Goal: Task Accomplishment & Management: Complete application form

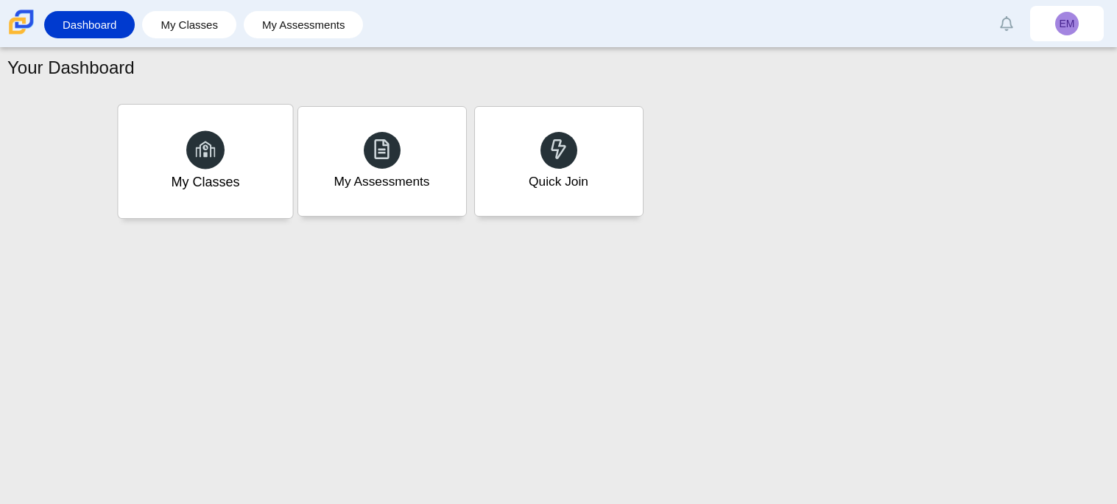
click at [228, 122] on div "My Classes" at bounding box center [205, 161] width 175 height 113
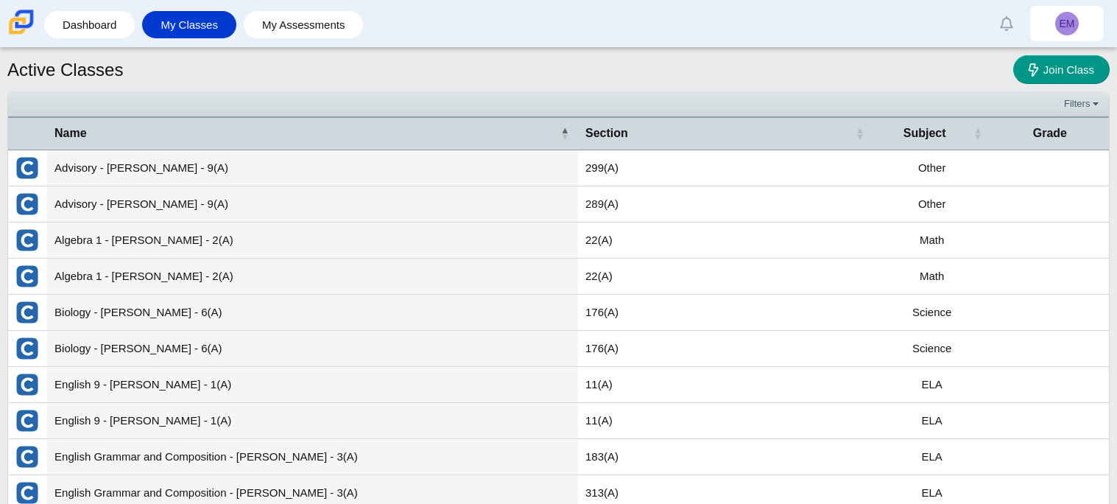
scroll to position [52, 0]
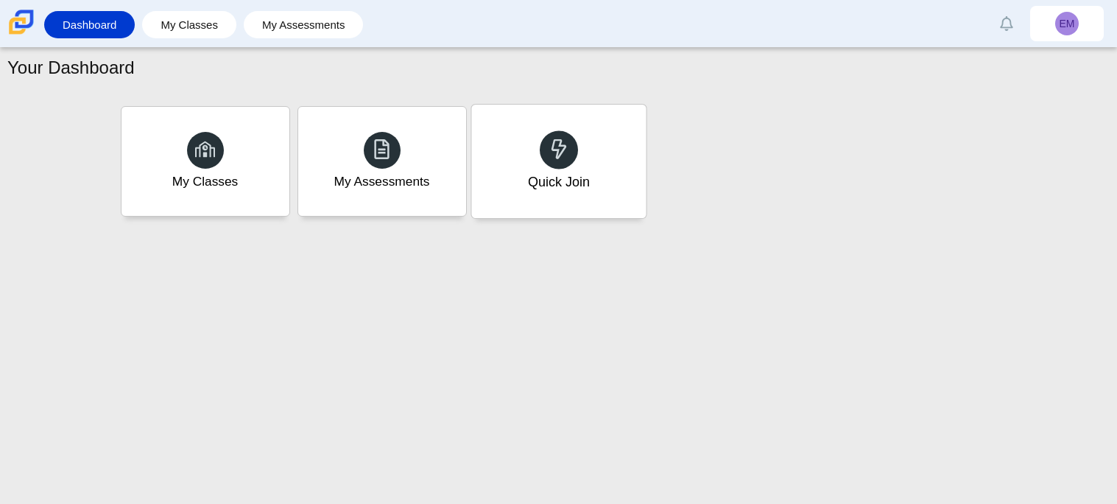
click at [490, 149] on div "Quick Join" at bounding box center [558, 161] width 175 height 113
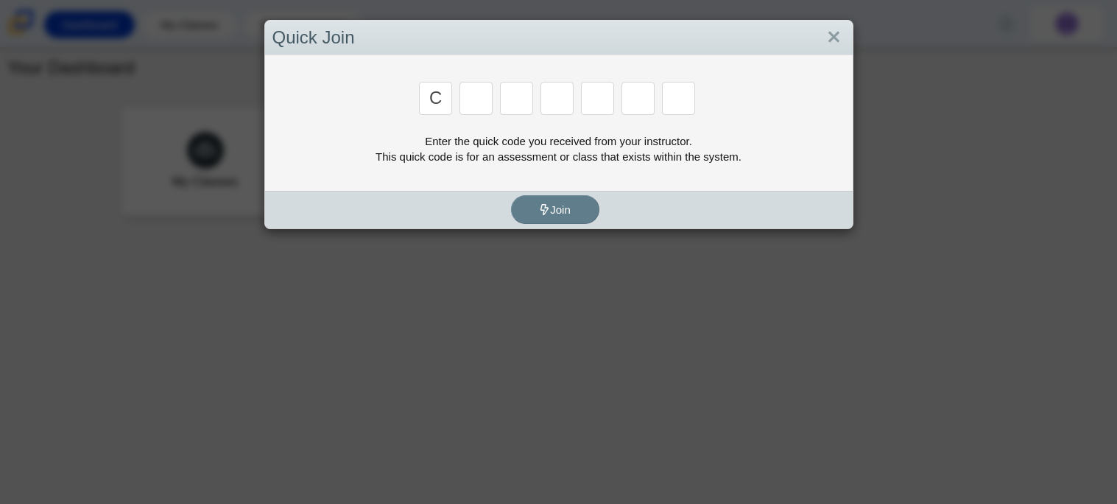
type input "c"
type input "a"
type input "r"
type input "m"
type input "e"
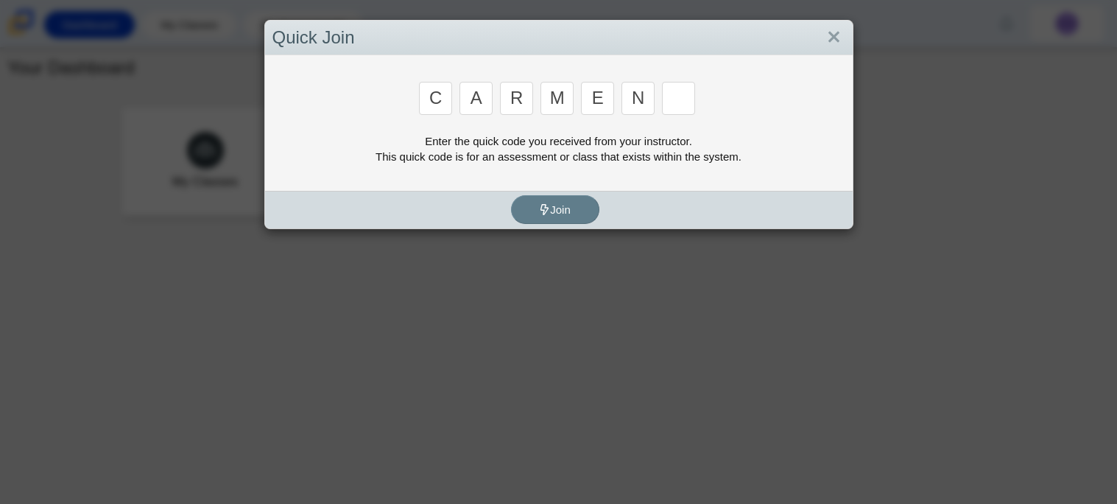
type input "n"
type input "b"
type input "m"
type input "3"
type input "5"
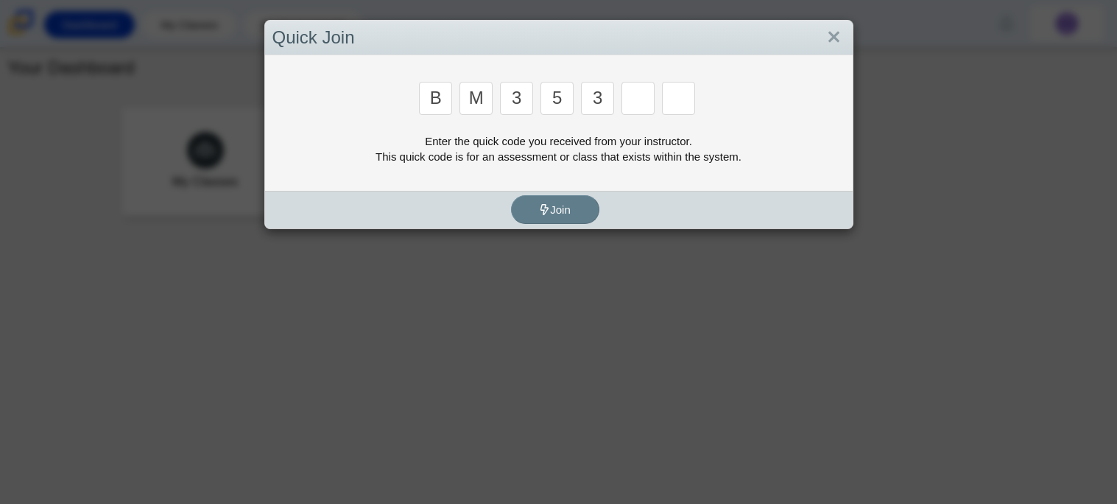
type input "3"
type input "g"
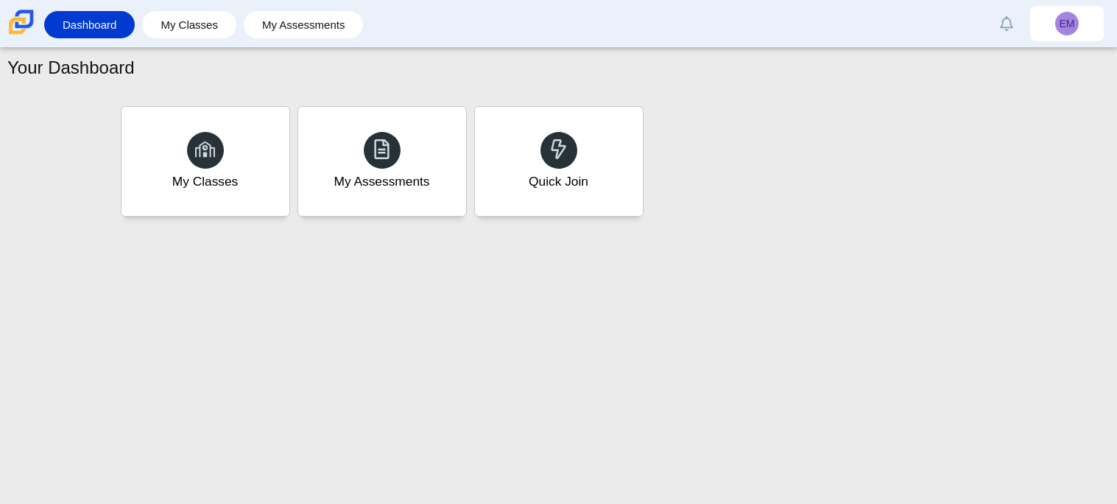
type input "b"
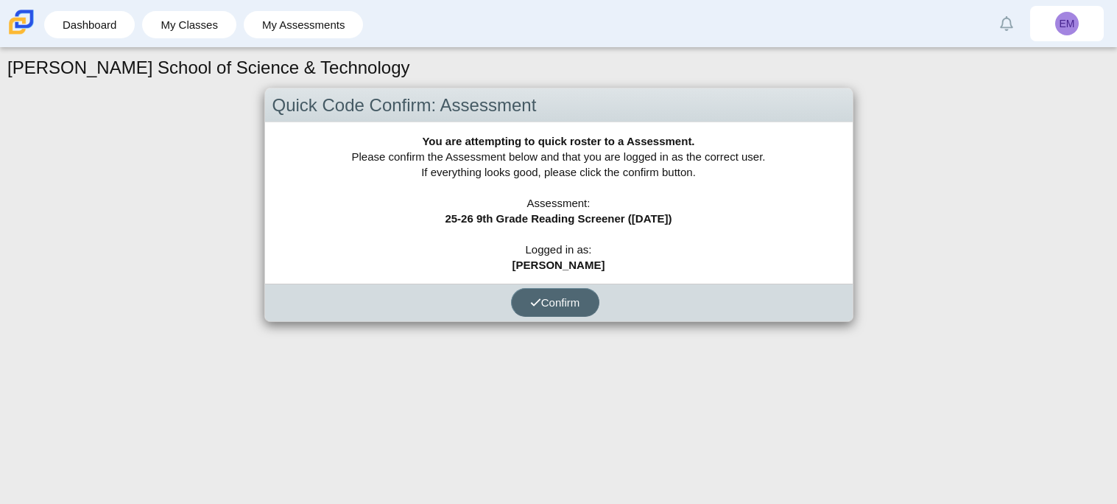
click at [584, 311] on button "Confirm" at bounding box center [555, 302] width 88 height 29
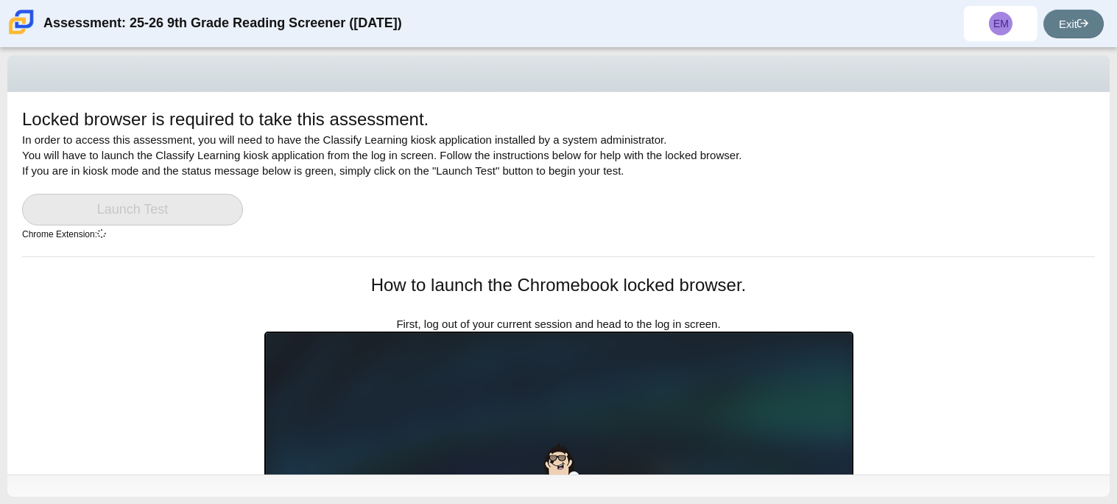
click at [126, 187] on div "Locked browser is required to take this assessment. In order to access this ass…" at bounding box center [558, 181] width 1073 height 149
click at [160, 200] on link "Launch Test" at bounding box center [132, 210] width 221 height 32
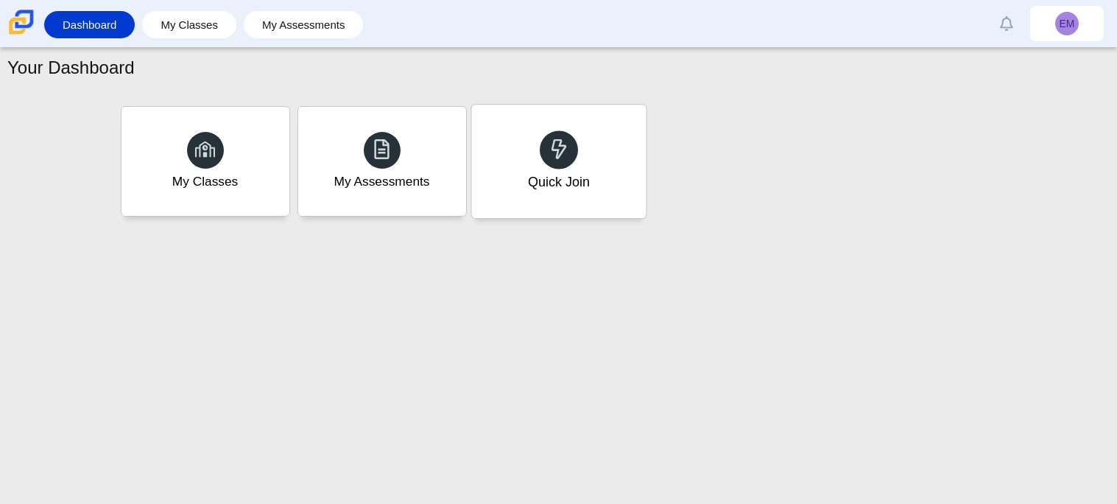
click at [552, 135] on div at bounding box center [559, 149] width 38 height 38
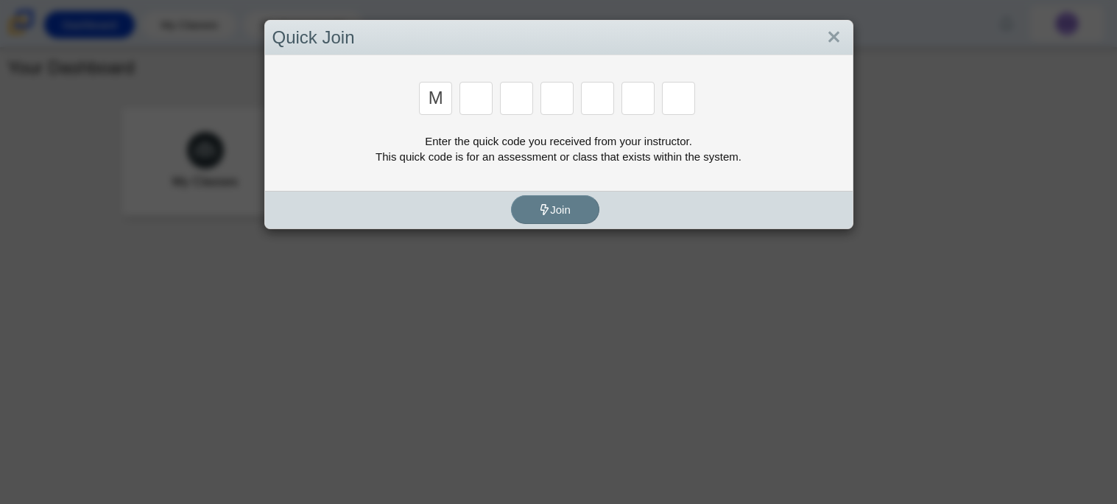
type input "m"
type input "7"
type input "e"
type input "3"
type input "e"
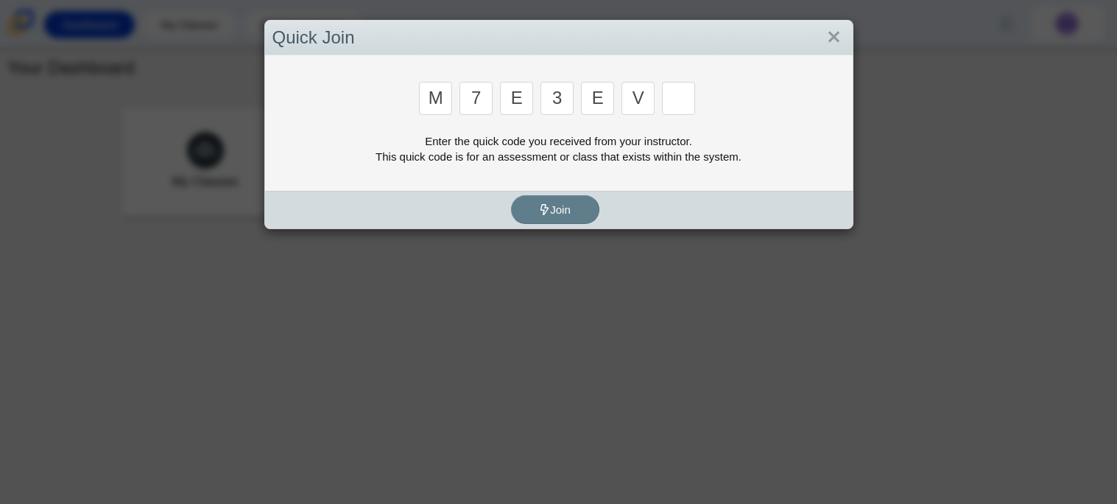
type input "v"
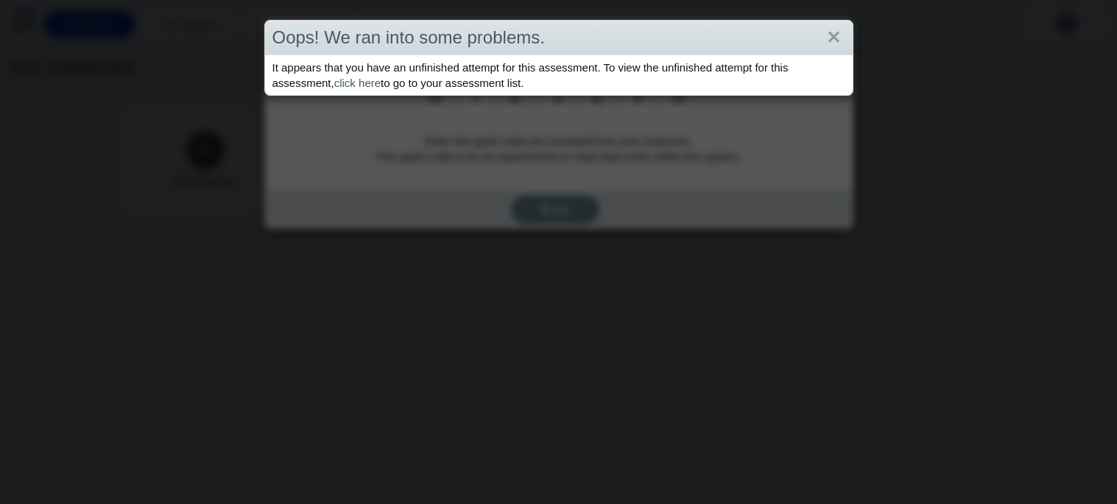
type input "w"
click at [838, 32] on link "Close" at bounding box center [834, 37] width 23 height 25
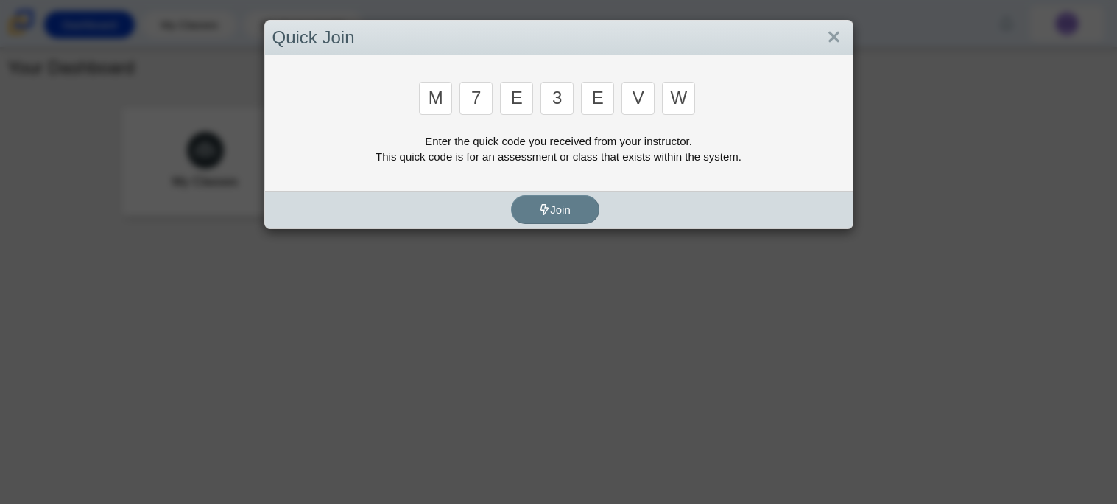
click at [694, 96] on input "w" at bounding box center [678, 98] width 33 height 33
type input "e"
type input "3"
type input "e"
type input "v"
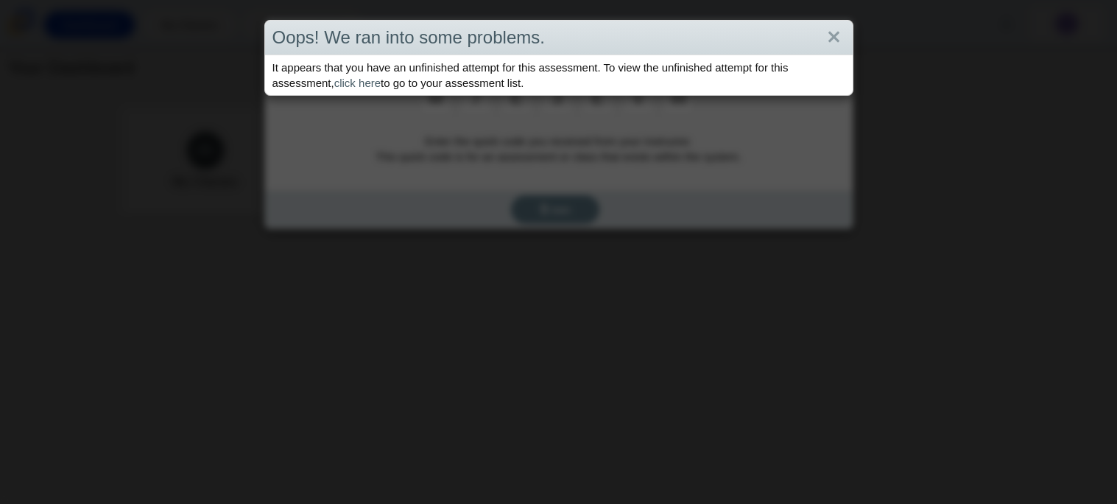
type input "w"
click at [583, 136] on div "Oops! We ran into some problems. It appears that you have an unfinished attempt…" at bounding box center [558, 252] width 1117 height 504
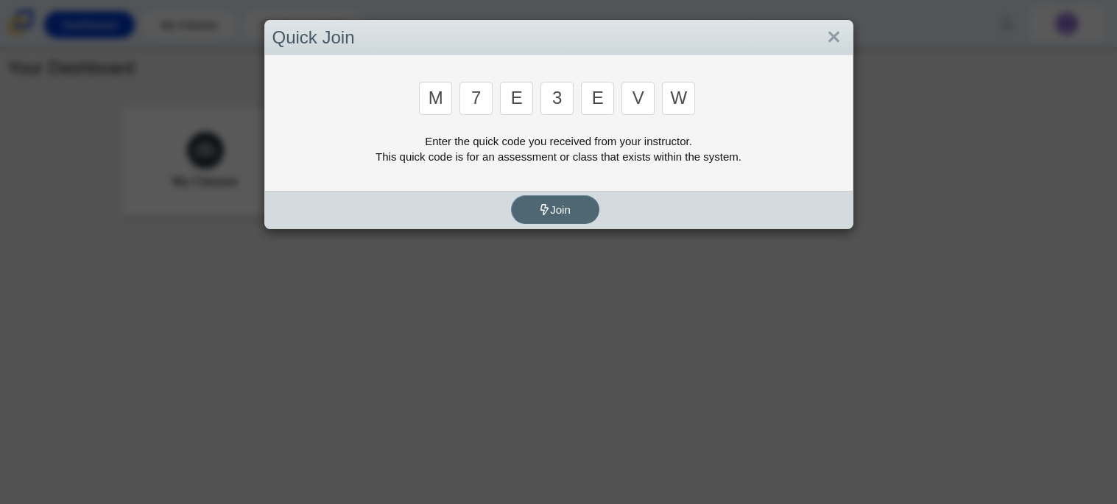
click at [559, 201] on button "Join" at bounding box center [555, 209] width 88 height 29
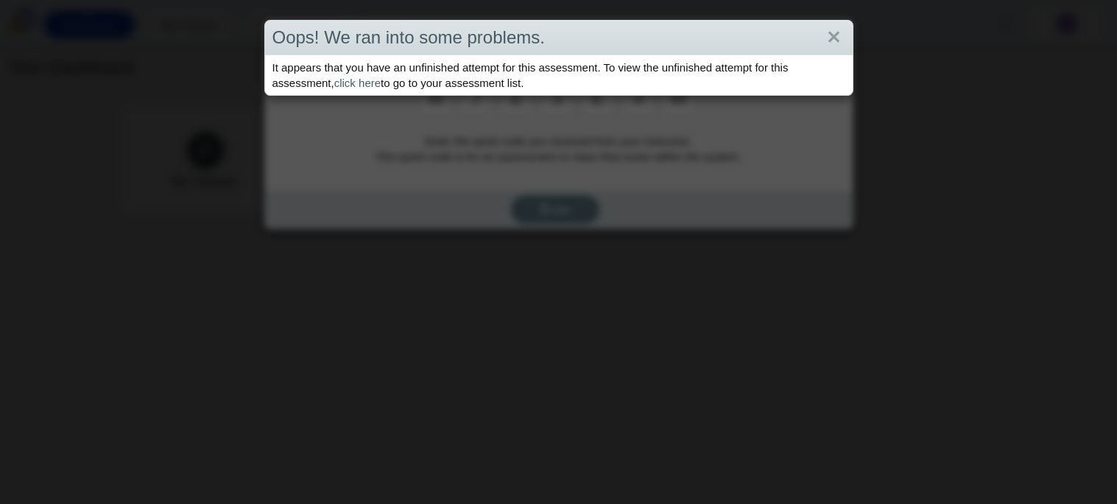
click at [559, 200] on div "Oops! We ran into some problems. It appears that you have an unfinished attempt…" at bounding box center [558, 252] width 1117 height 504
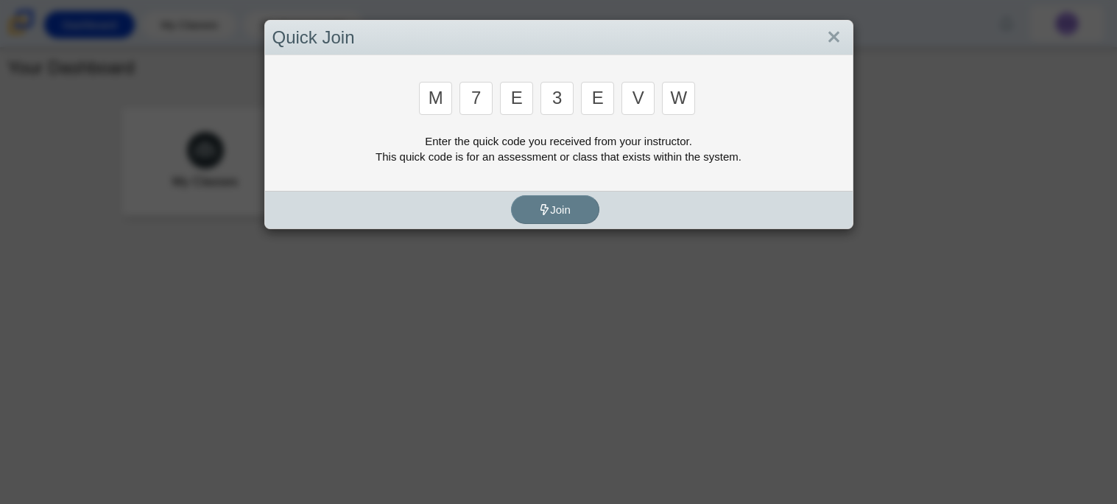
click at [559, 200] on body "Dashboard My Classes My Assessments Alerts Loading… Show all Mark read Preferen…" at bounding box center [558, 252] width 1117 height 504
click at [559, 200] on button "Join" at bounding box center [555, 209] width 88 height 29
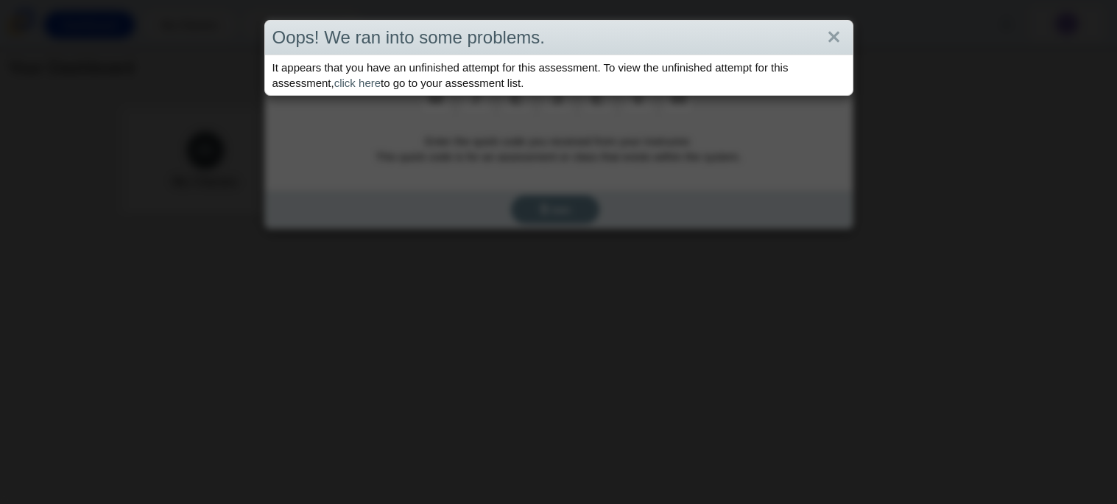
click at [559, 200] on body "Dashboard My Classes My Assessments Alerts Loading… Show all Mark read Preferen…" at bounding box center [558, 252] width 1117 height 504
click at [559, 200] on div "Oops! We ran into some problems. It appears that you have an unfinished attempt…" at bounding box center [558, 252] width 1117 height 504
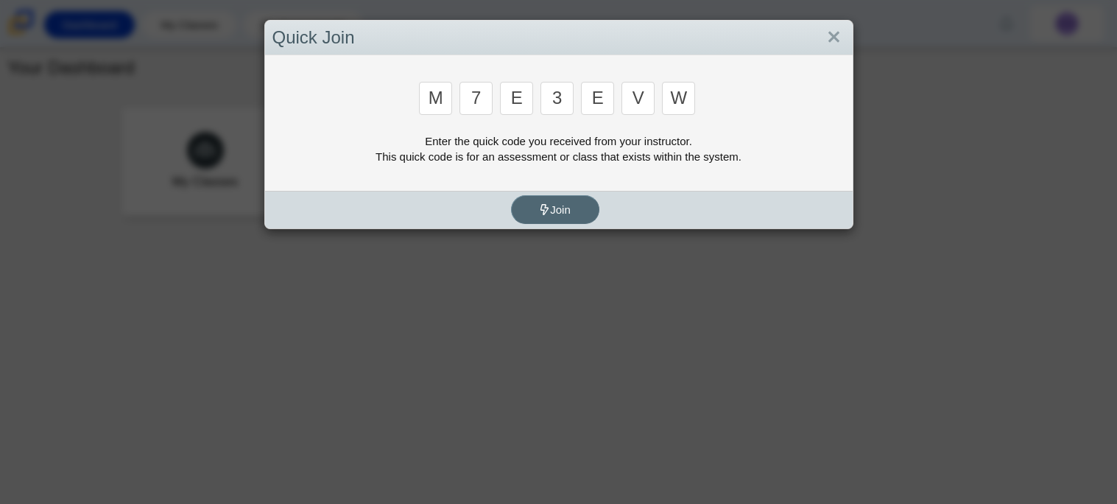
click at [560, 200] on button "Join" at bounding box center [555, 209] width 88 height 29
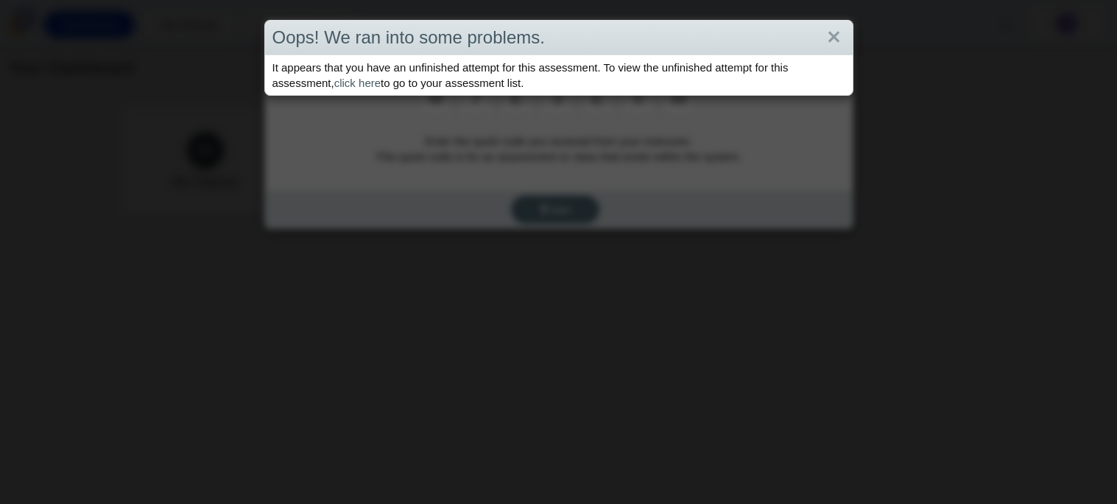
click at [560, 200] on div "Oops! We ran into some problems. It appears that you have an unfinished attempt…" at bounding box center [558, 252] width 1117 height 504
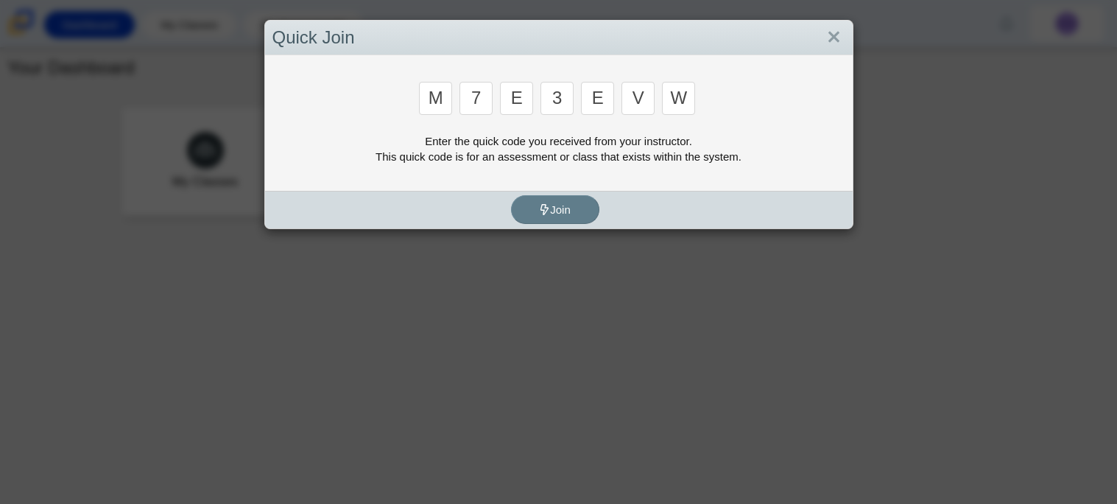
click at [675, 92] on input "w" at bounding box center [678, 98] width 33 height 33
click at [680, 95] on input "w" at bounding box center [678, 98] width 33 height 33
type input "b"
type input "m"
type input "3"
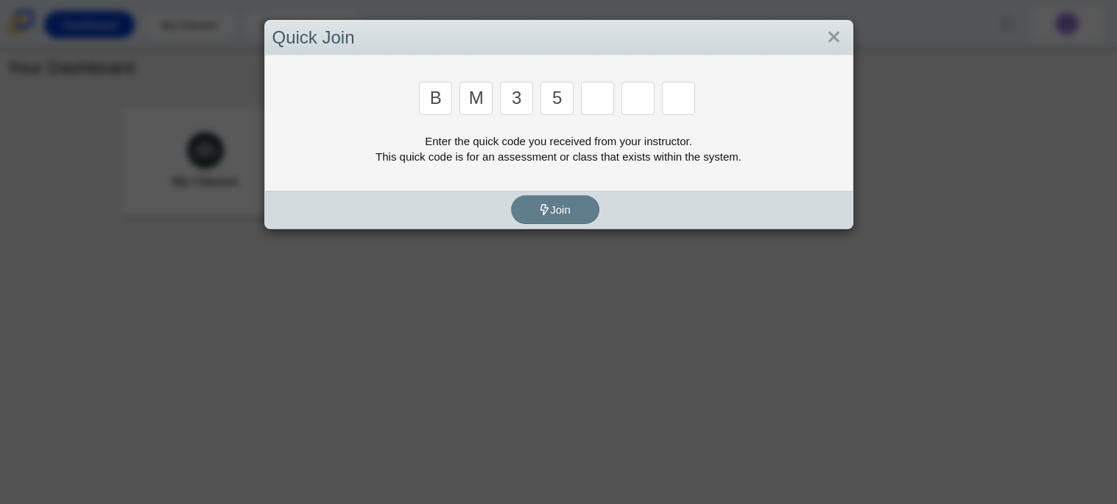
type input "5"
type input "3"
type input "g"
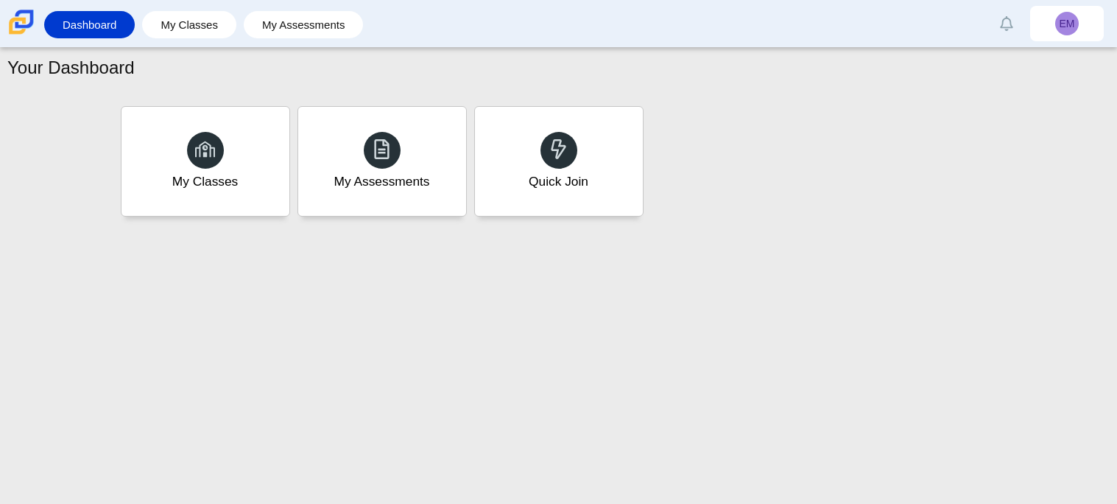
type input "b"
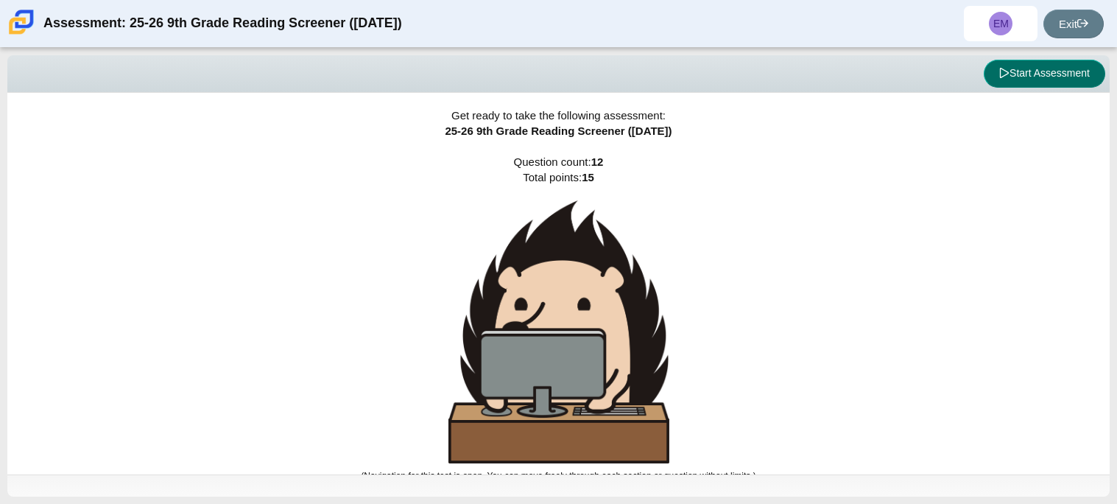
click at [1012, 70] on button "Start Assessment" at bounding box center [1045, 74] width 122 height 28
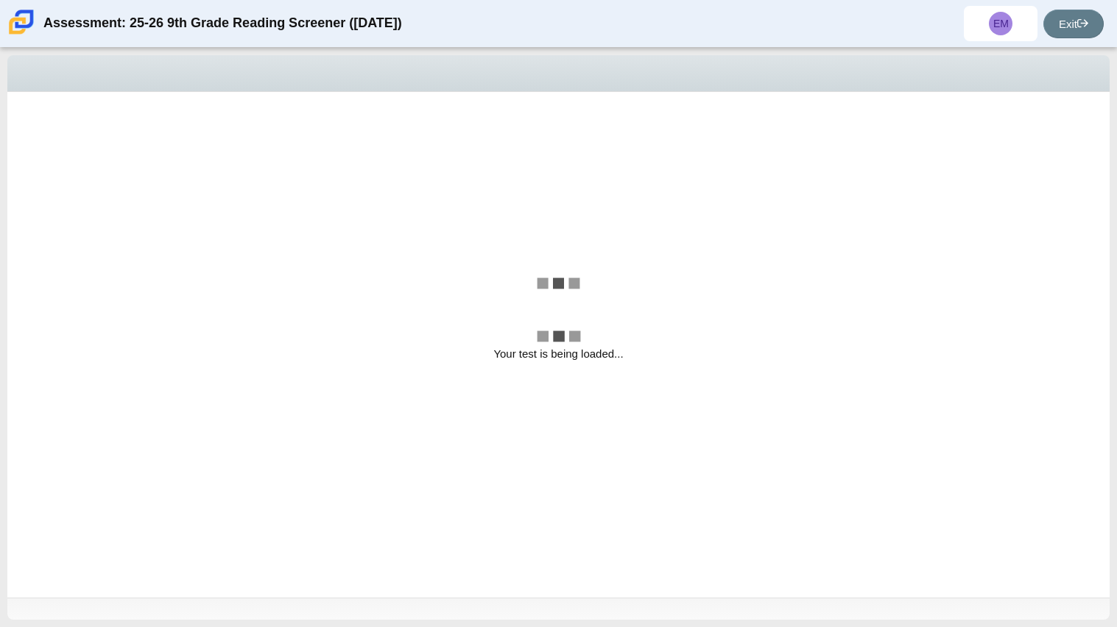
select select "ccc5b315-3c7c-471c-bf90-f22c8299c798"
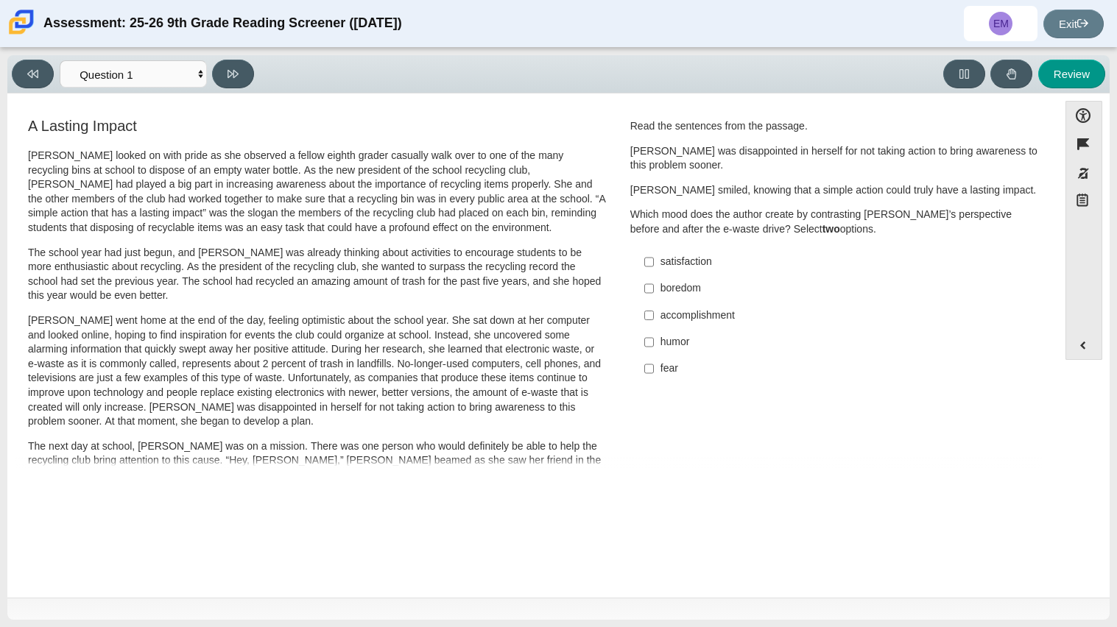
click at [689, 318] on div "accomplishment" at bounding box center [847, 316] width 372 height 15
click at [654, 318] on input "accomplishment accomplishment" at bounding box center [649, 315] width 10 height 27
checkbox input "true"
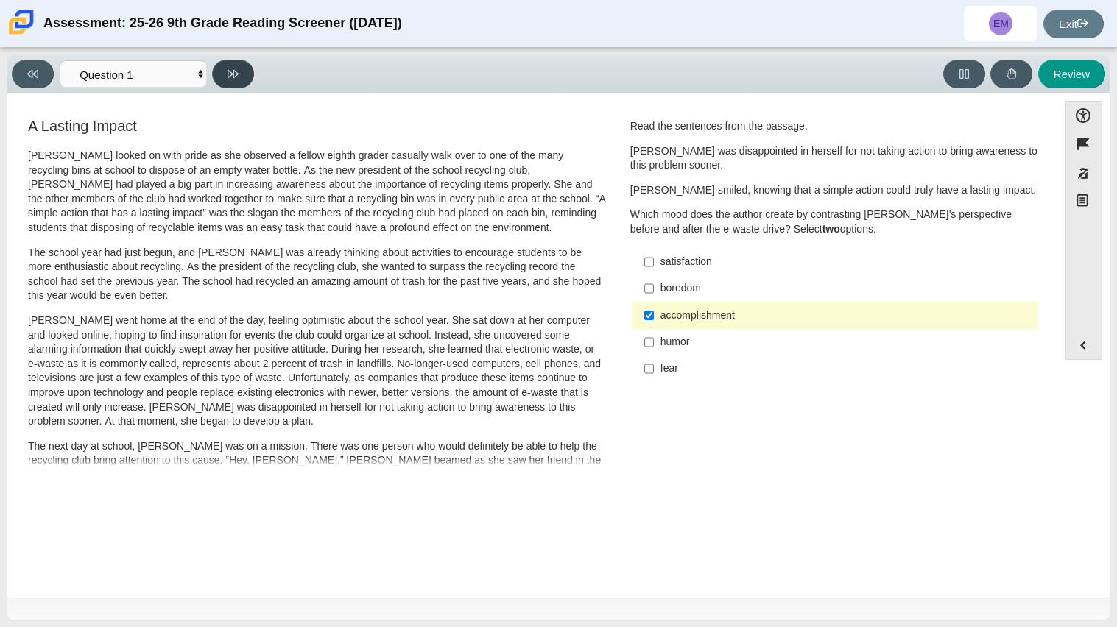
click at [236, 73] on icon at bounding box center [233, 73] width 11 height 11
select select "0ff64528-ffd7-428d-b192-babfaadd44e8"
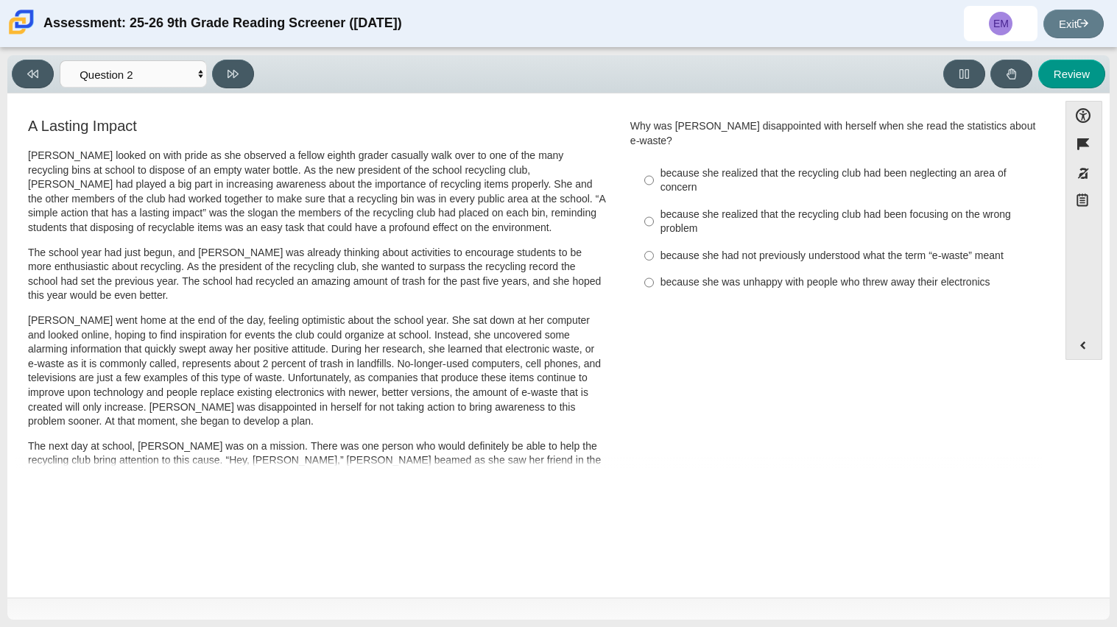
click at [730, 208] on div "because she realized that the recycling club had been focusing on the wrong pro…" at bounding box center [847, 222] width 372 height 29
click at [654, 201] on input "because she realized that the recycling club had been focusing on the wrong pro…" at bounding box center [649, 221] width 10 height 41
radio input "true"
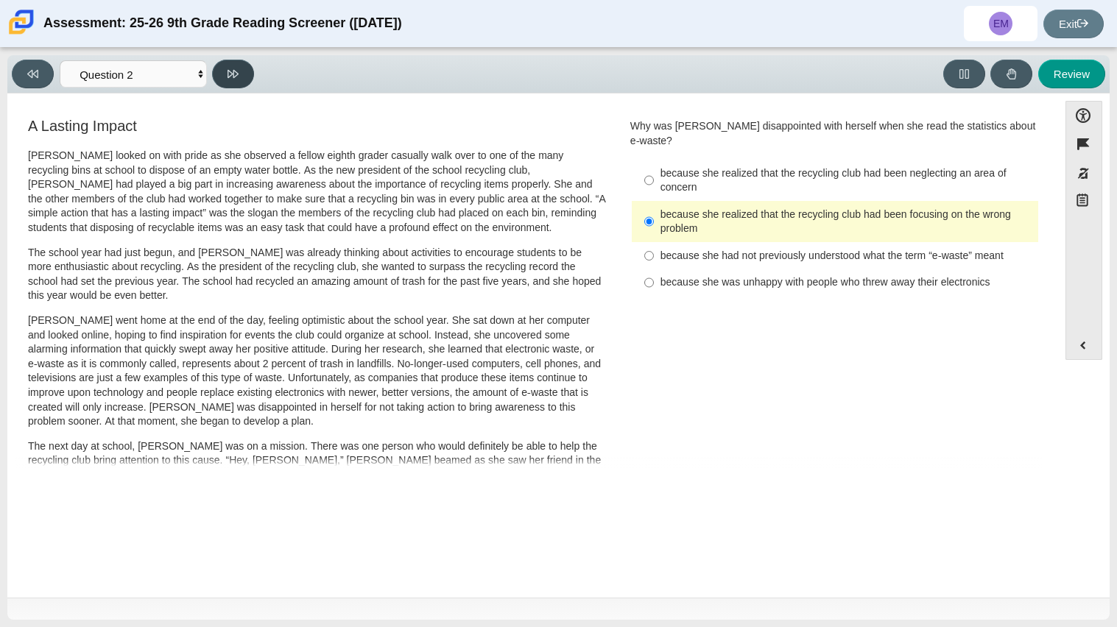
click at [241, 81] on button at bounding box center [233, 74] width 42 height 29
select select "7ce3d843-6974-4858-901c-1ff39630e843"
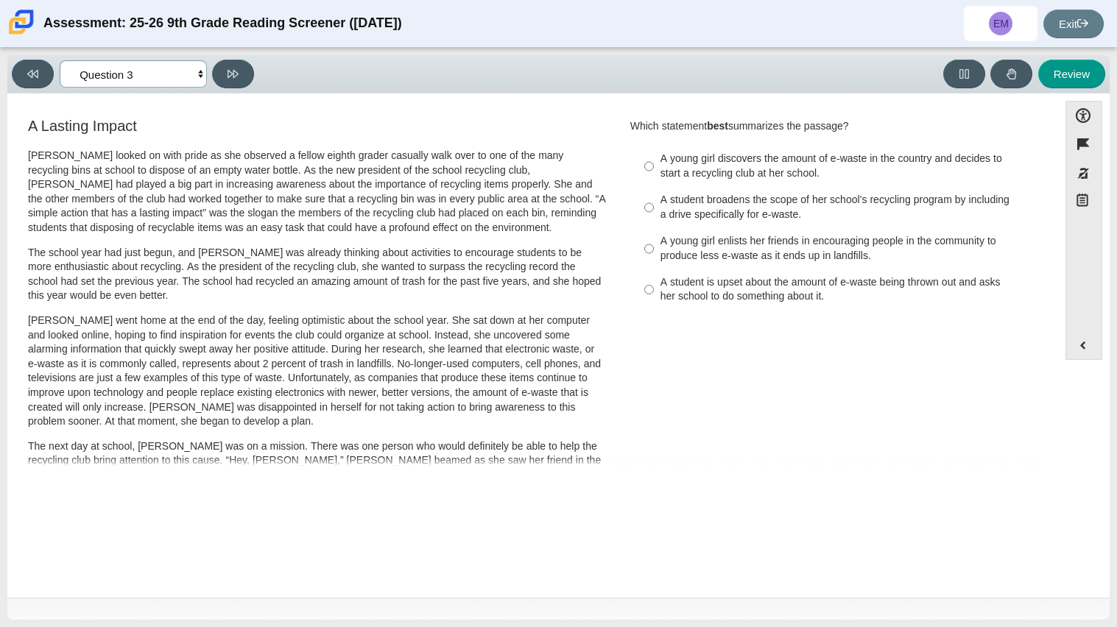
click at [157, 80] on select "Questions Question 1 Question 2 Question 3 Question 4 Question 5 Question 6 Que…" at bounding box center [133, 73] width 147 height 27
click at [328, 67] on div "Review" at bounding box center [683, 74] width 846 height 29
click at [690, 155] on div "A young girl discovers the amount of e-waste in the country and decides to star…" at bounding box center [847, 166] width 372 height 29
click at [654, 155] on input "A young girl discovers the amount of e-waste in the country and decides to star…" at bounding box center [649, 166] width 10 height 41
radio input "true"
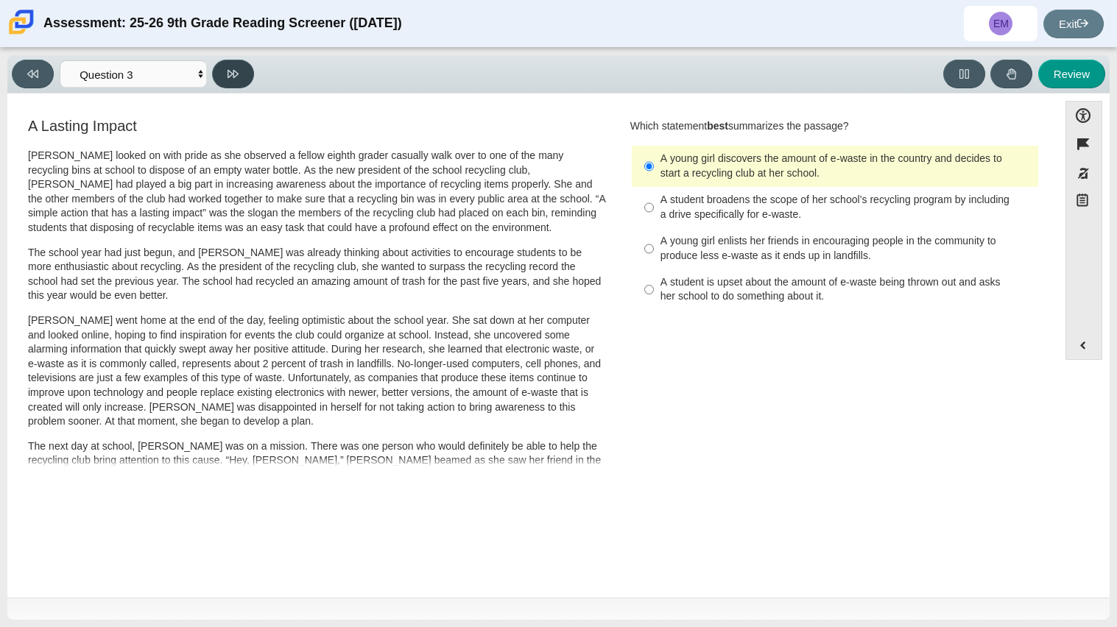
click at [225, 74] on button at bounding box center [233, 74] width 42 height 29
select select "ca9ea0f1-49c5-4bd1-83b0-472c18652b42"
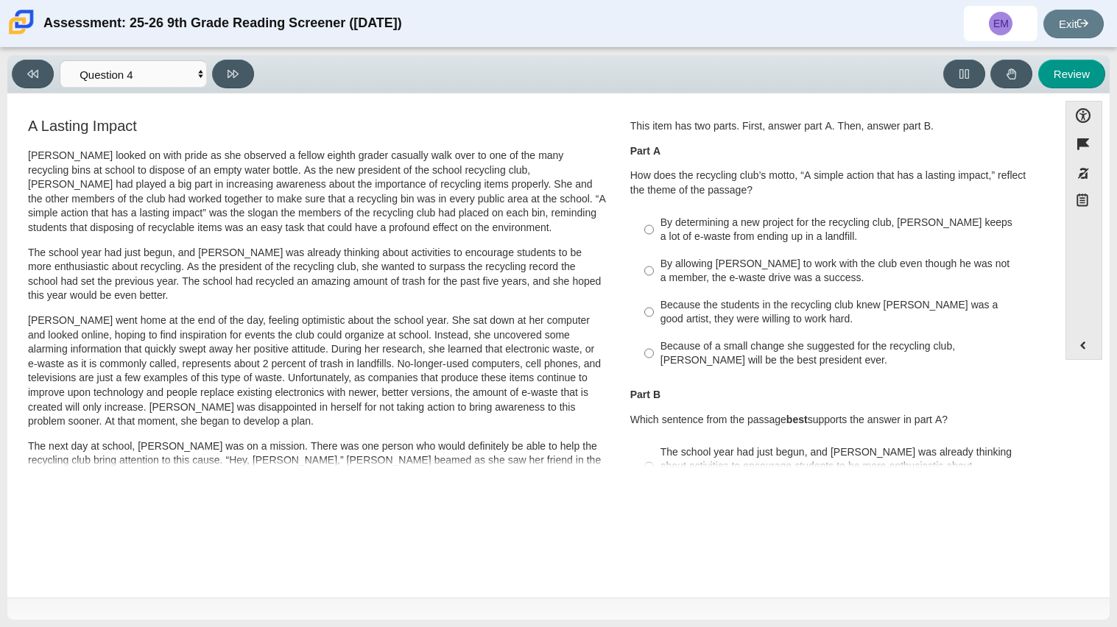
click at [673, 309] on div "Because the students in the recycling club knew [PERSON_NAME] was a good artist…" at bounding box center [847, 312] width 372 height 29
click at [654, 309] on input "Because the students in the recycling club knew [PERSON_NAME] was a good artist…" at bounding box center [649, 312] width 10 height 41
radio input "true"
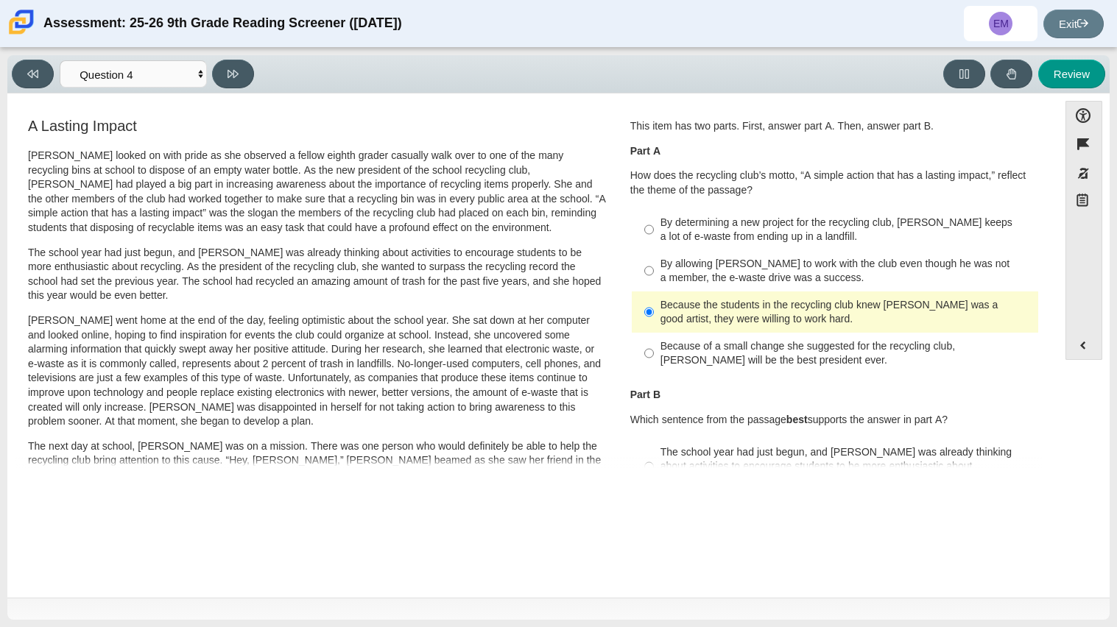
click at [672, 309] on div "Because the students in the recycling club knew [PERSON_NAME] was a good artist…" at bounding box center [847, 312] width 372 height 29
click at [654, 309] on input "Because the students in the recycling club knew [PERSON_NAME] was a good artist…" at bounding box center [649, 312] width 10 height 41
click at [687, 351] on div "Because of a small change she suggested for the recycling club, [PERSON_NAME] w…" at bounding box center [847, 353] width 372 height 29
click at [654, 351] on input "Because of a small change she suggested for the recycling club, [PERSON_NAME] w…" at bounding box center [649, 353] width 10 height 41
radio input "true"
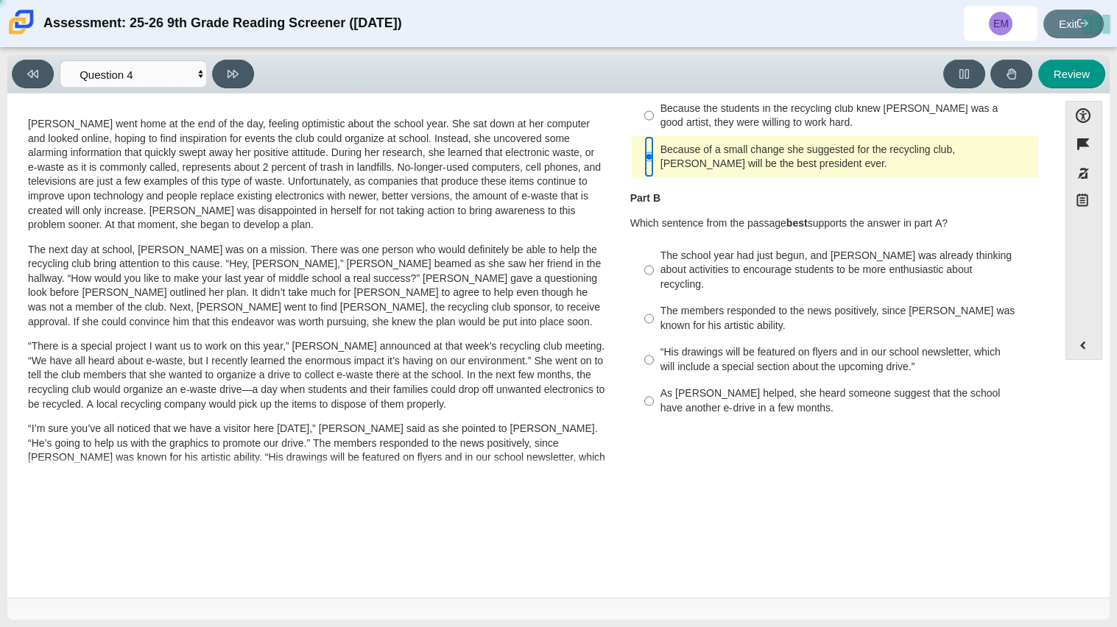
scroll to position [203, 0]
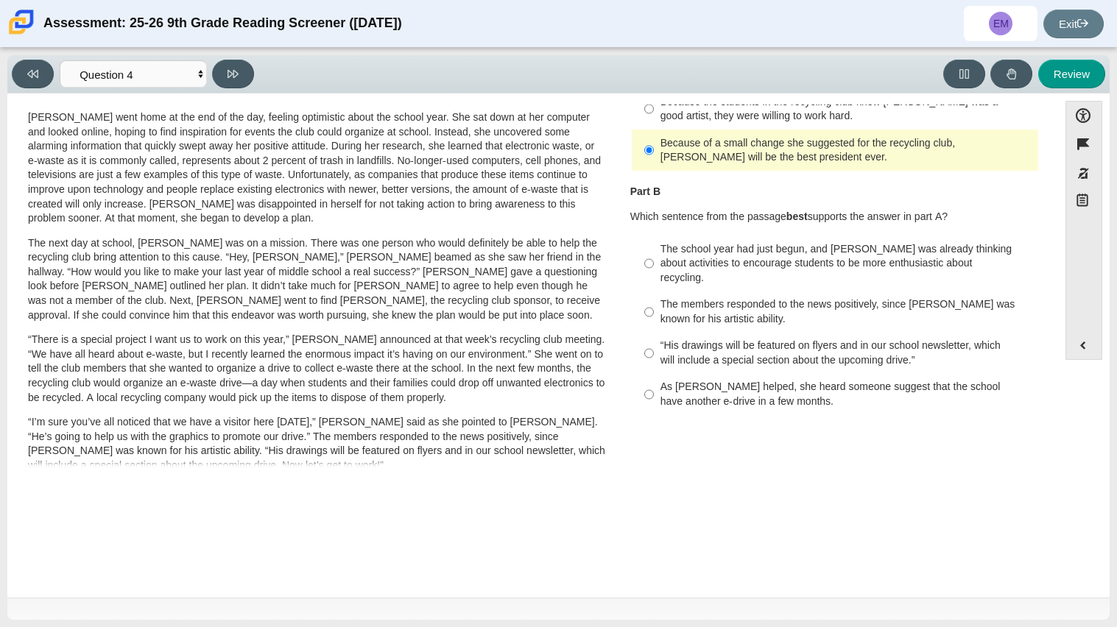
click at [699, 257] on div "The school year had just begun, and [PERSON_NAME] was already thinking about ac…" at bounding box center [847, 263] width 372 height 43
click at [654, 257] on input "The school year had just begun, and [PERSON_NAME] was already thinking about ac…" at bounding box center [649, 264] width 10 height 56
radio input "true"
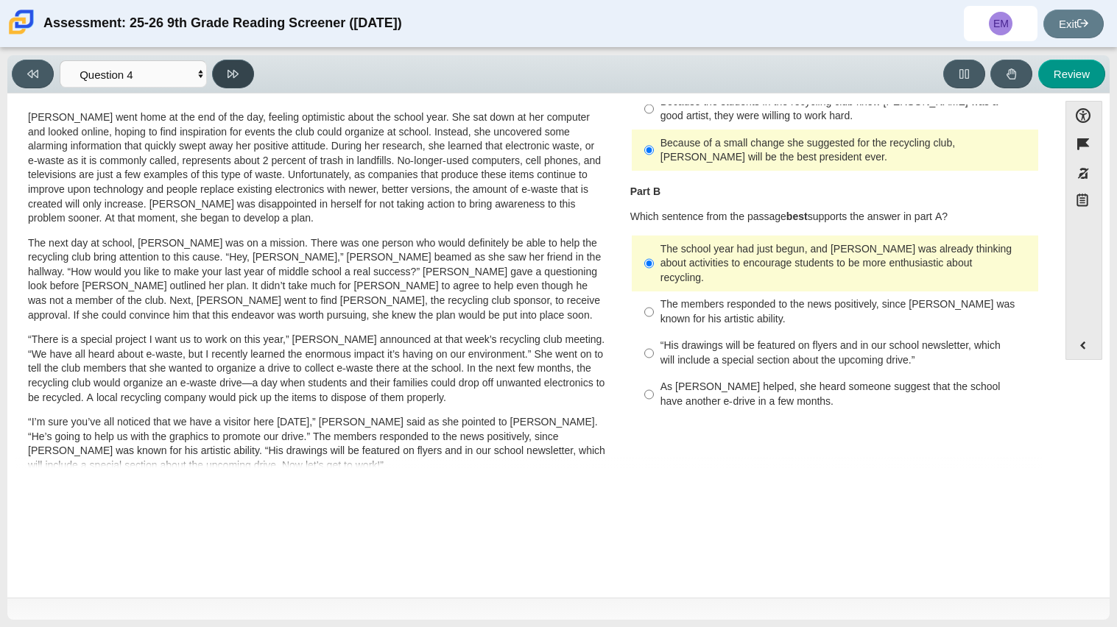
click at [227, 64] on button at bounding box center [233, 74] width 42 height 29
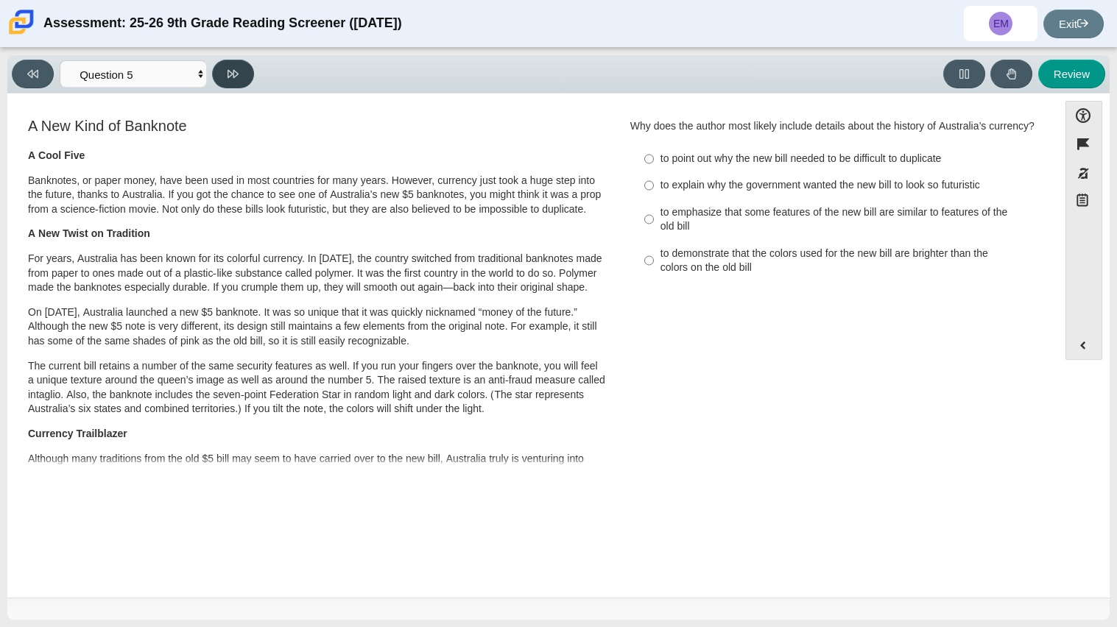
click at [227, 64] on button at bounding box center [233, 74] width 42 height 29
select select "69146e31-7b3d-4a3e-9ce6-f30c24342ae0"
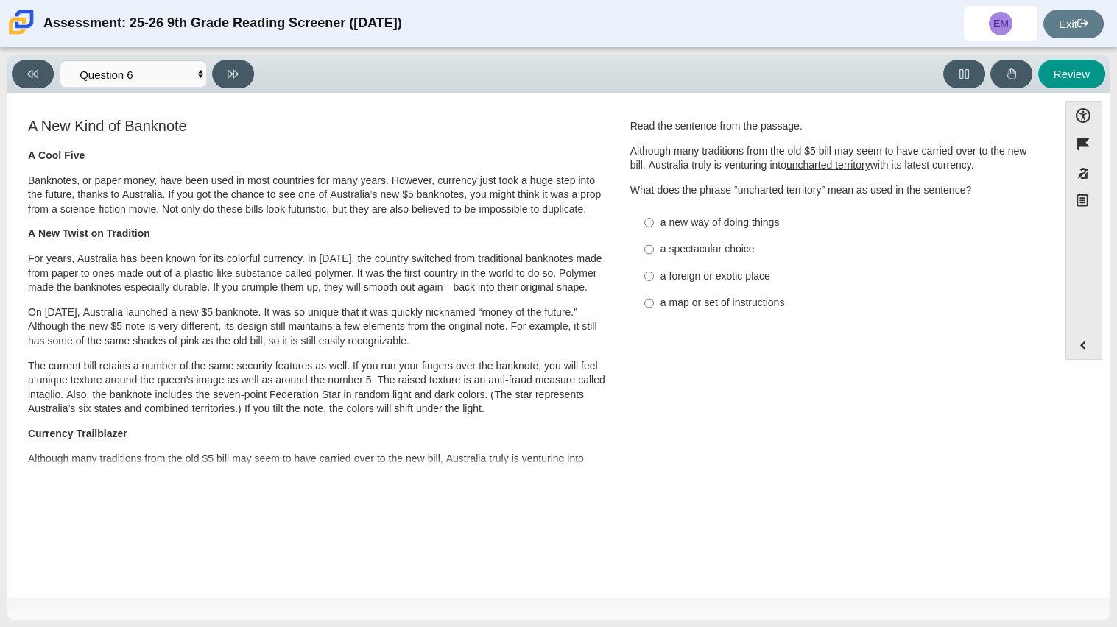
click at [678, 294] on label "a map or set of instructions a map or set of instructions" at bounding box center [836, 303] width 404 height 27
click at [654, 294] on input "a map or set of instructions a map or set of instructions" at bounding box center [649, 303] width 10 height 27
radio input "true"
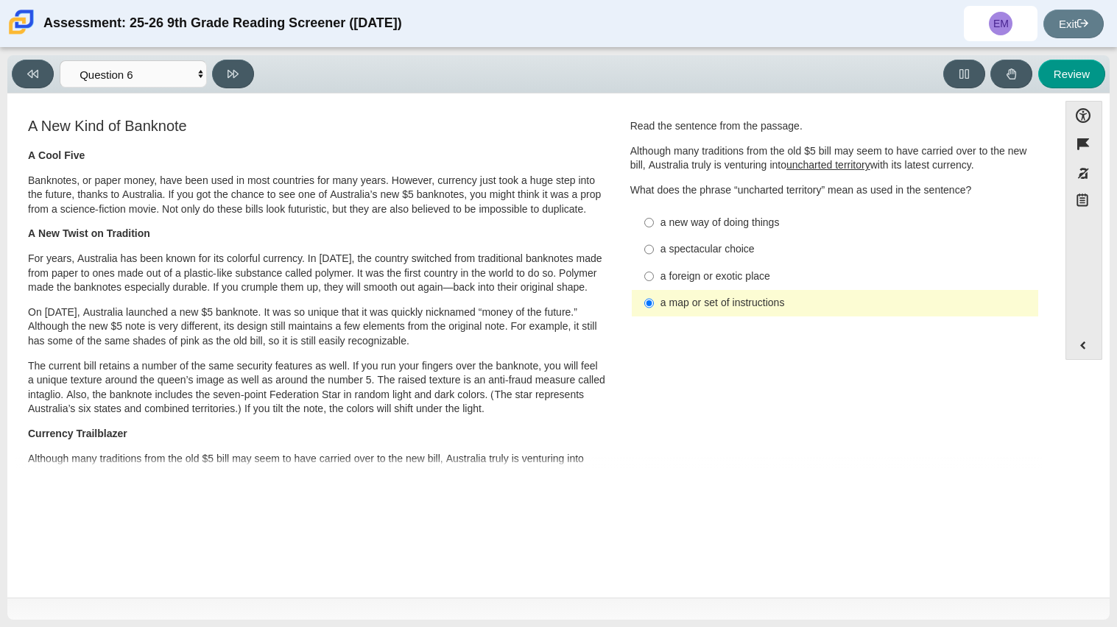
click at [692, 276] on div "a foreign or exotic place" at bounding box center [847, 277] width 372 height 15
click at [654, 276] on input "a foreign or exotic place a foreign or exotic place" at bounding box center [649, 276] width 10 height 27
radio input "true"
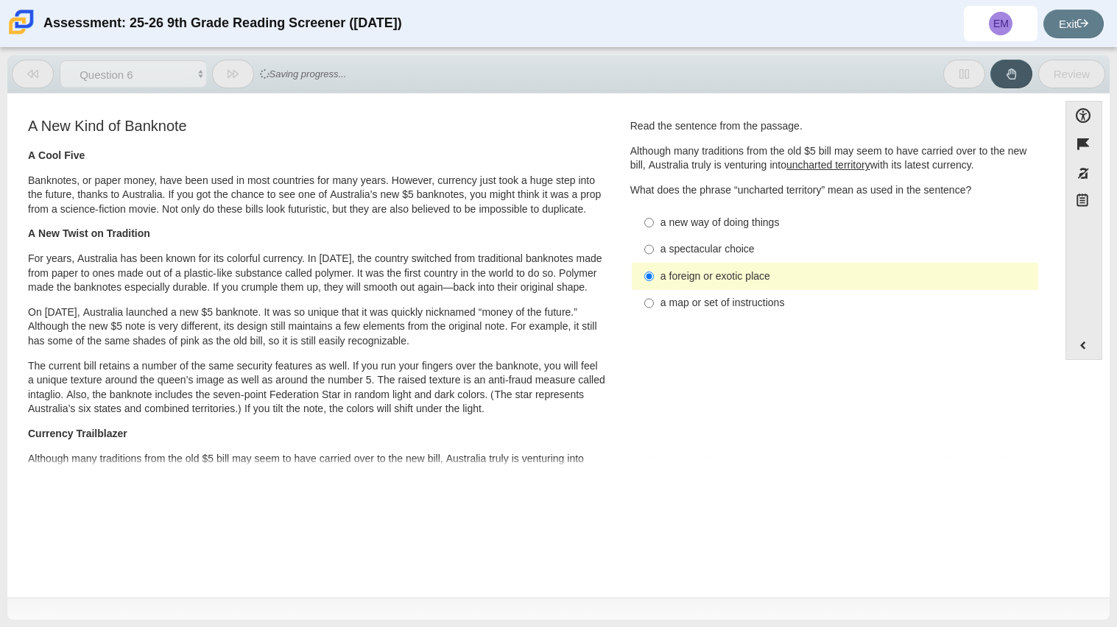
click at [634, 229] on label "a new way of doing things a new way of doing things" at bounding box center [836, 222] width 404 height 27
click at [644, 229] on input "a new way of doing things a new way of doing things" at bounding box center [649, 222] width 10 height 27
radio input "true"
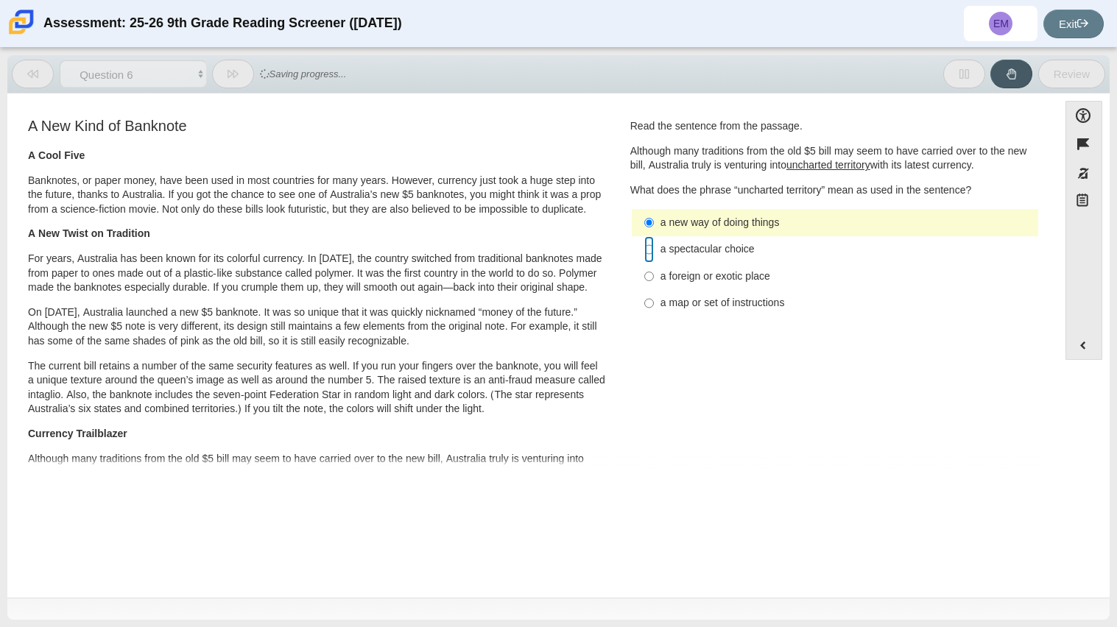
click at [644, 246] on input "a spectacular choice a spectacular choice" at bounding box center [649, 249] width 10 height 27
radio input "true"
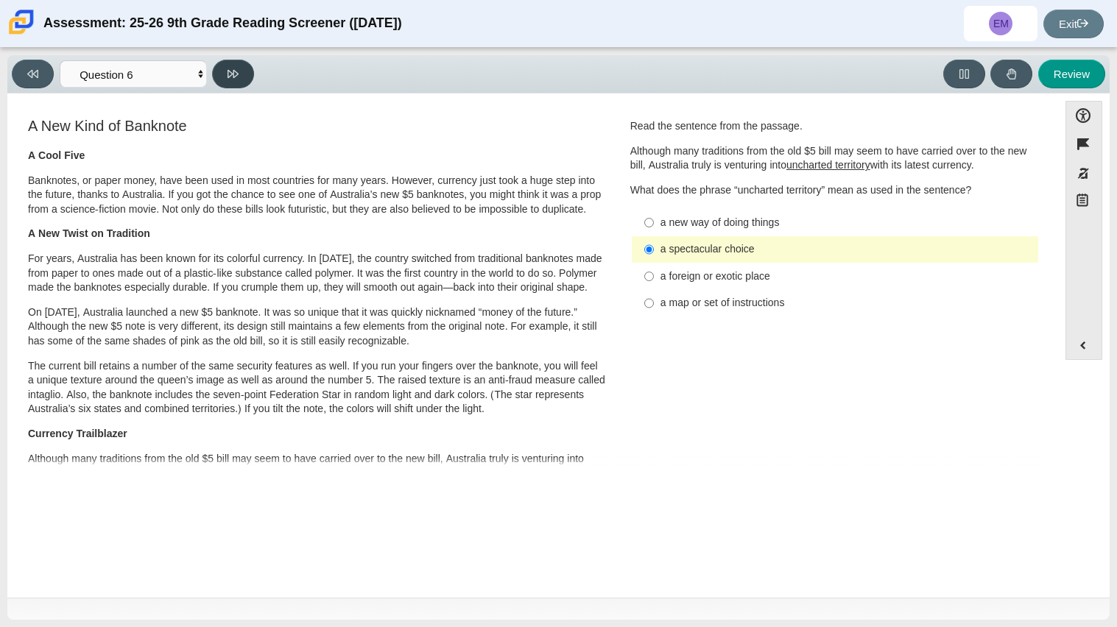
click at [239, 85] on button at bounding box center [233, 74] width 42 height 29
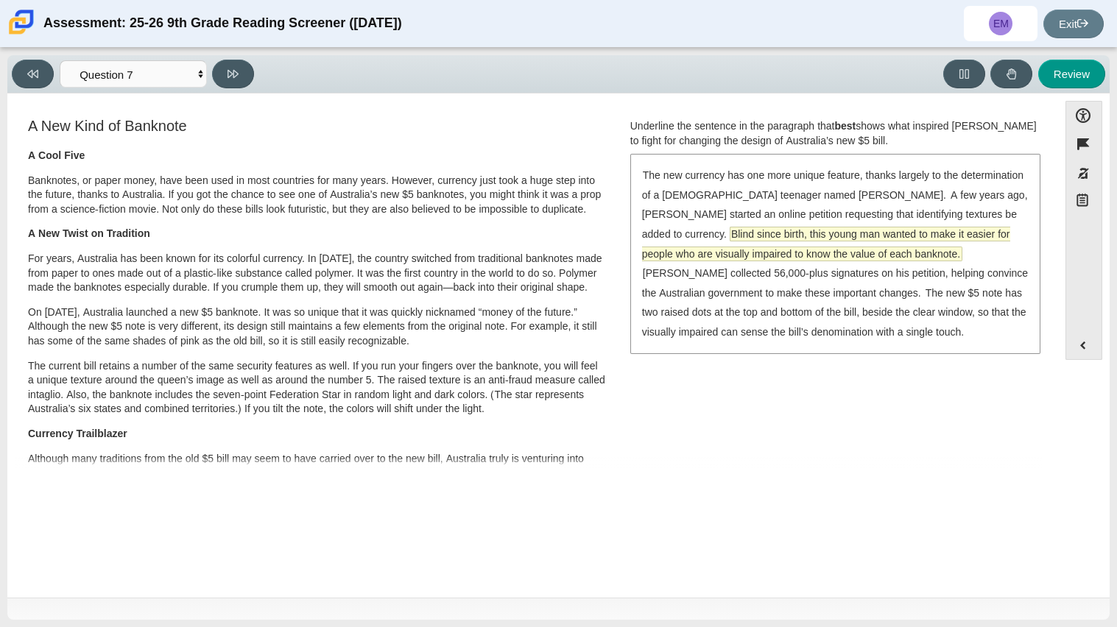
click at [987, 228] on span "Blind since birth, this young man wanted to make it easier for people who are v…" at bounding box center [826, 244] width 368 height 33
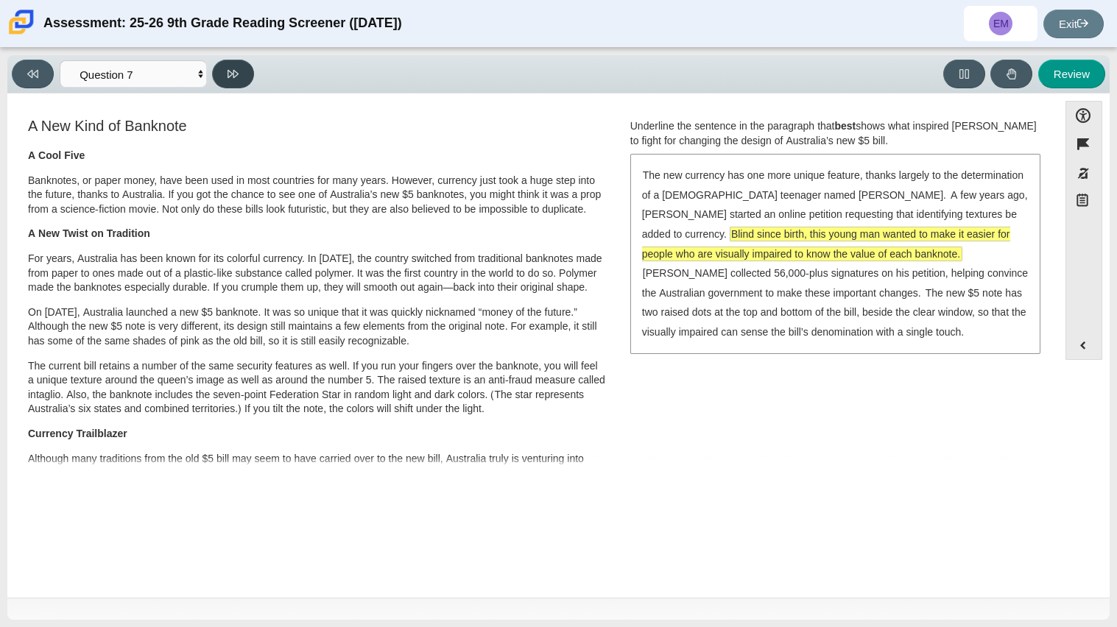
click at [237, 77] on icon at bounding box center [233, 73] width 11 height 11
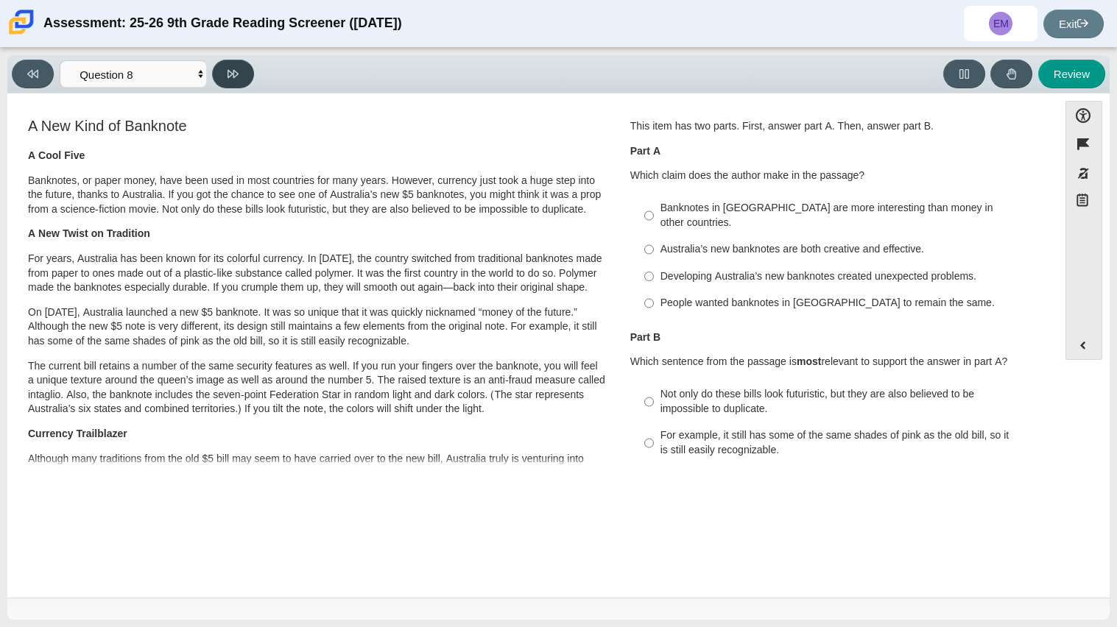
click at [237, 77] on icon at bounding box center [233, 73] width 11 height 11
select select "89f058d6-b15c-4ef5-a4b3-fdaffb8868b6"
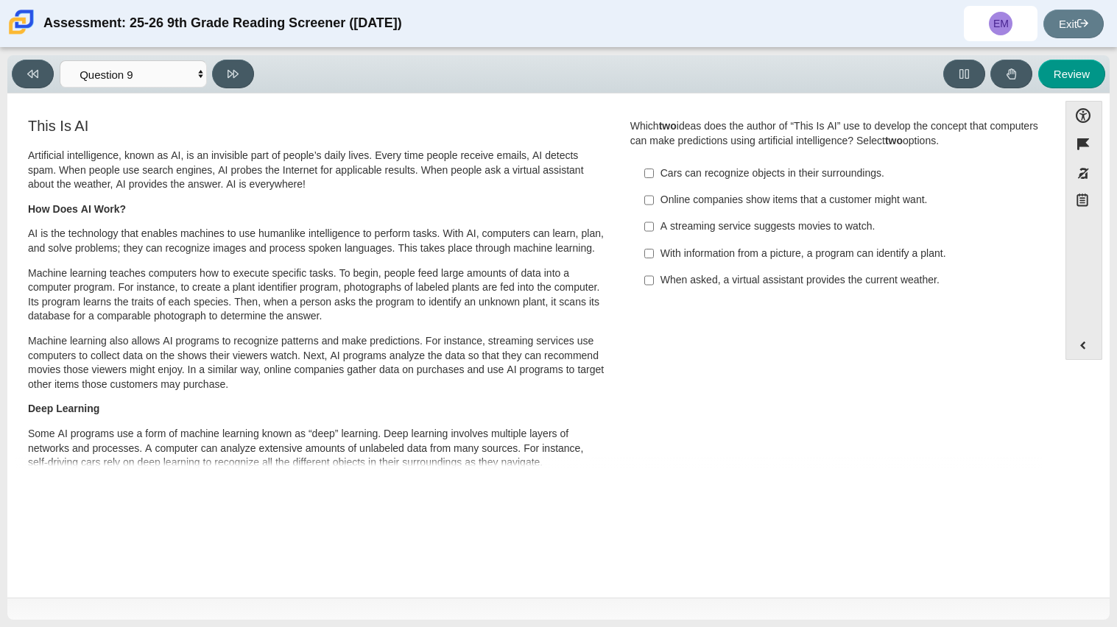
click at [798, 183] on label "Cars can recognize objects in their surroundings. Cars can recognize objects in…" at bounding box center [836, 173] width 404 height 27
click at [654, 183] on input "Cars can recognize objects in their surroundings. Cars can recognize objects in…" at bounding box center [649, 173] width 10 height 27
checkbox input "true"
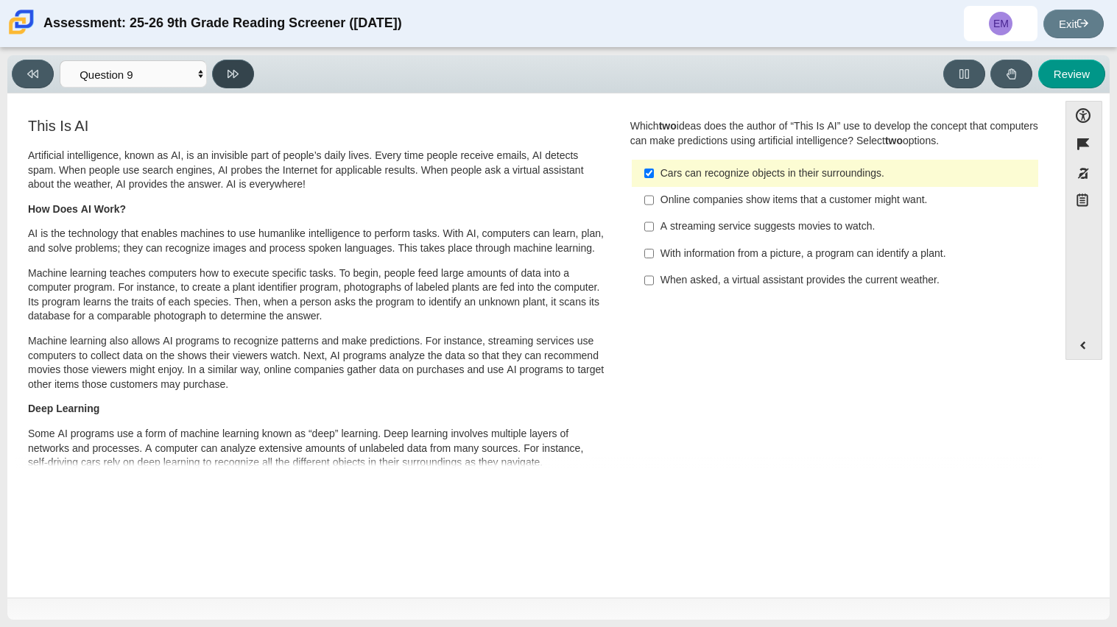
click at [238, 68] on icon at bounding box center [233, 73] width 11 height 11
select select "cdf3c14e-a918-44d1-9b63-3db0fa81641e"
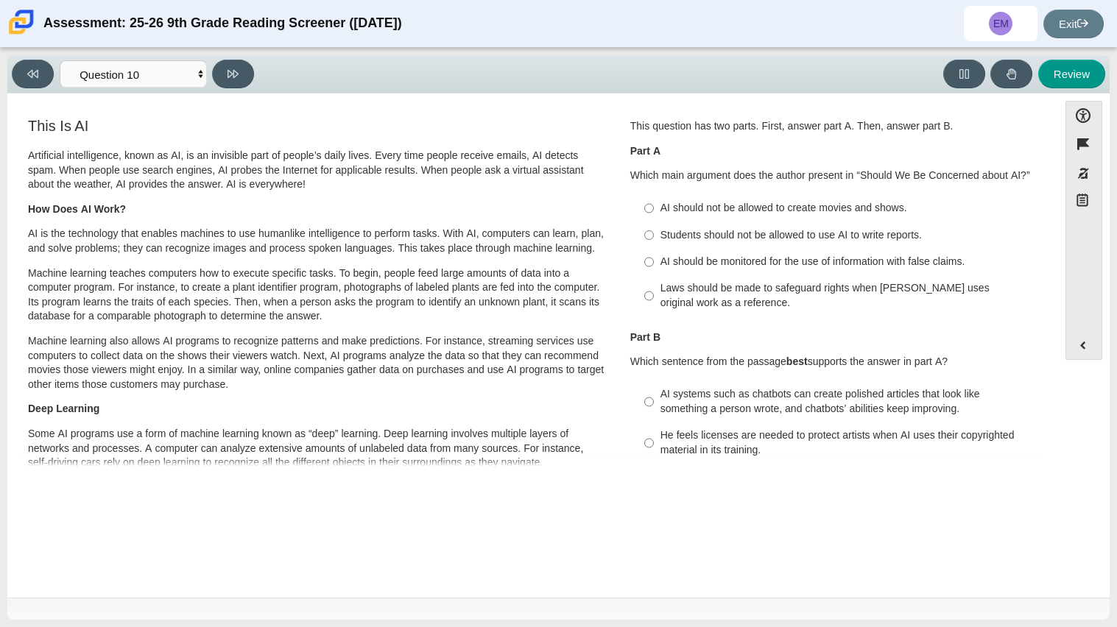
click at [697, 266] on div "AI should be monitored for the use of information with false claims." at bounding box center [847, 262] width 372 height 15
click at [654, 266] on input "AI should be monitored for the use of information with false claims. AI should …" at bounding box center [649, 262] width 10 height 27
radio input "true"
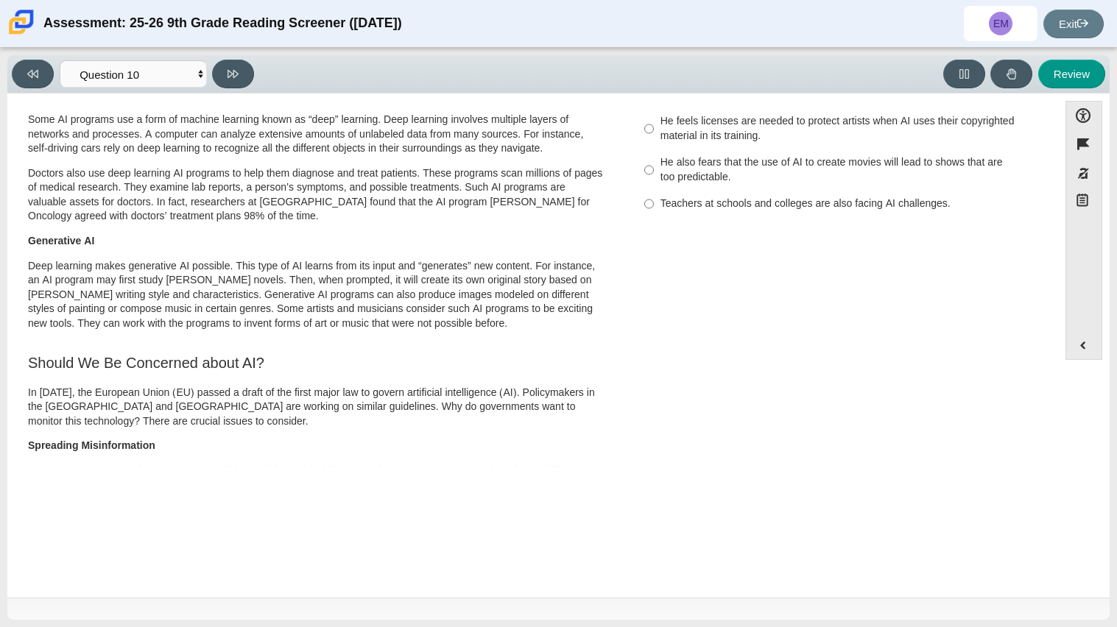
scroll to position [394, 0]
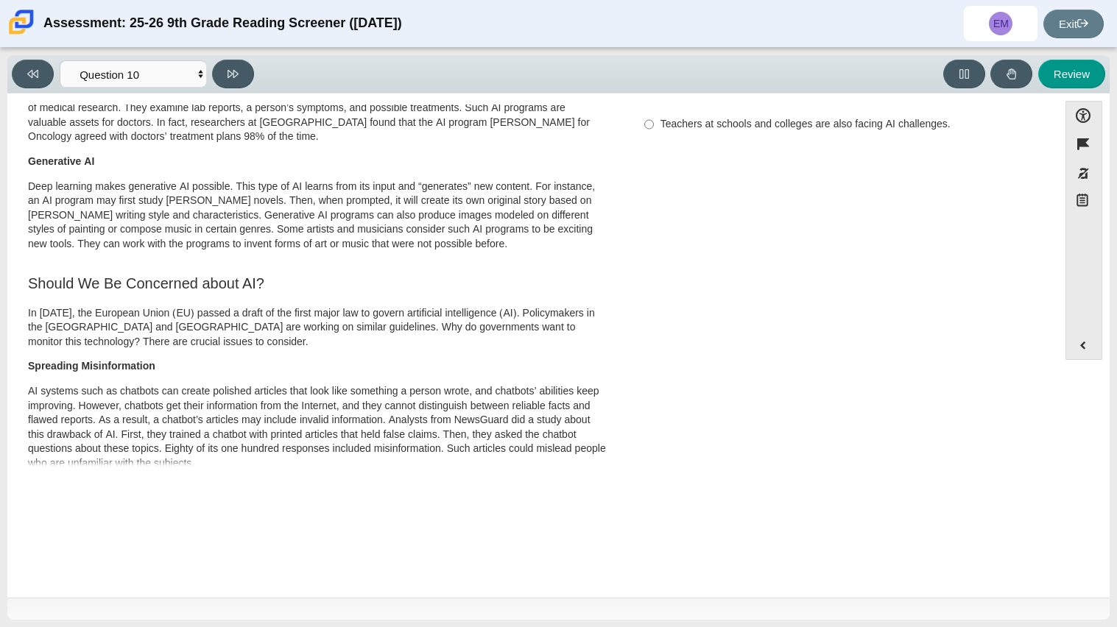
click at [767, 122] on div "Teachers at schools and colleges are also facing AI challenges." at bounding box center [847, 124] width 372 height 15
click at [654, 122] on input "Teachers at schools and colleges are also facing AI challenges. Teachers at sch…" at bounding box center [649, 124] width 10 height 27
radio input "true"
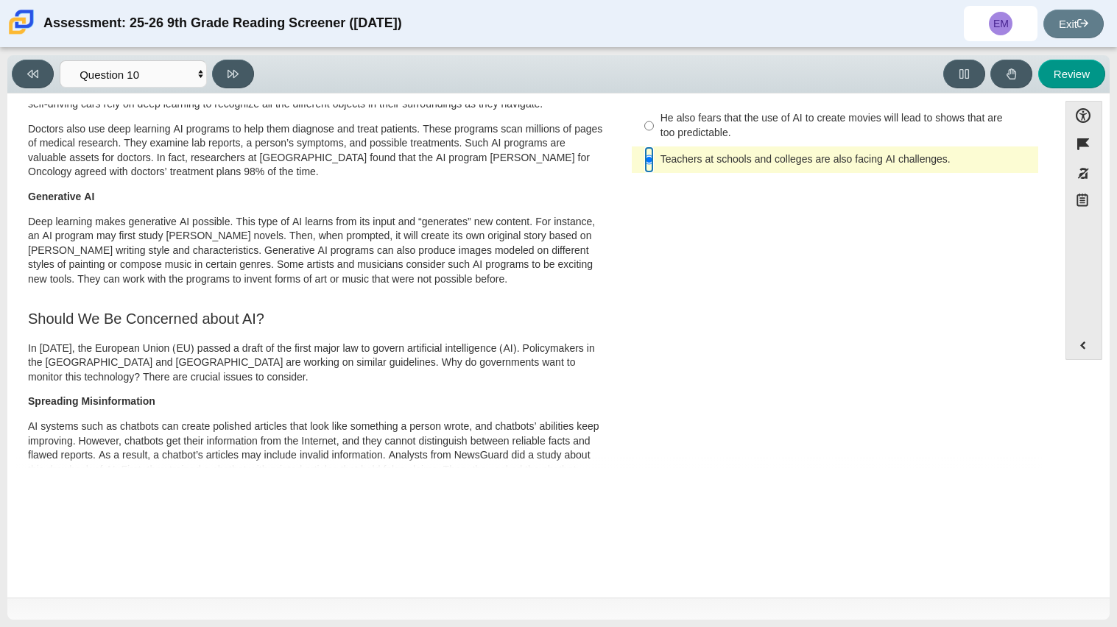
scroll to position [361, 0]
click at [247, 72] on button at bounding box center [233, 74] width 42 height 29
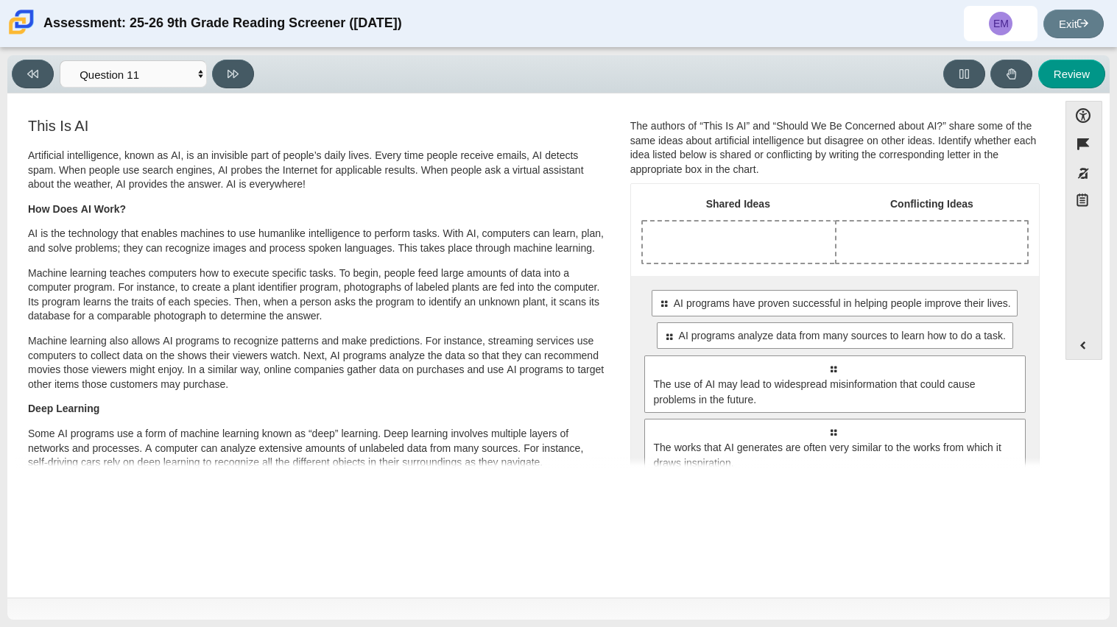
click at [619, 365] on div "Question The authors of “This Is AI” and “Should We Be Concerned about AI?” sha…" at bounding box center [835, 308] width 432 height 384
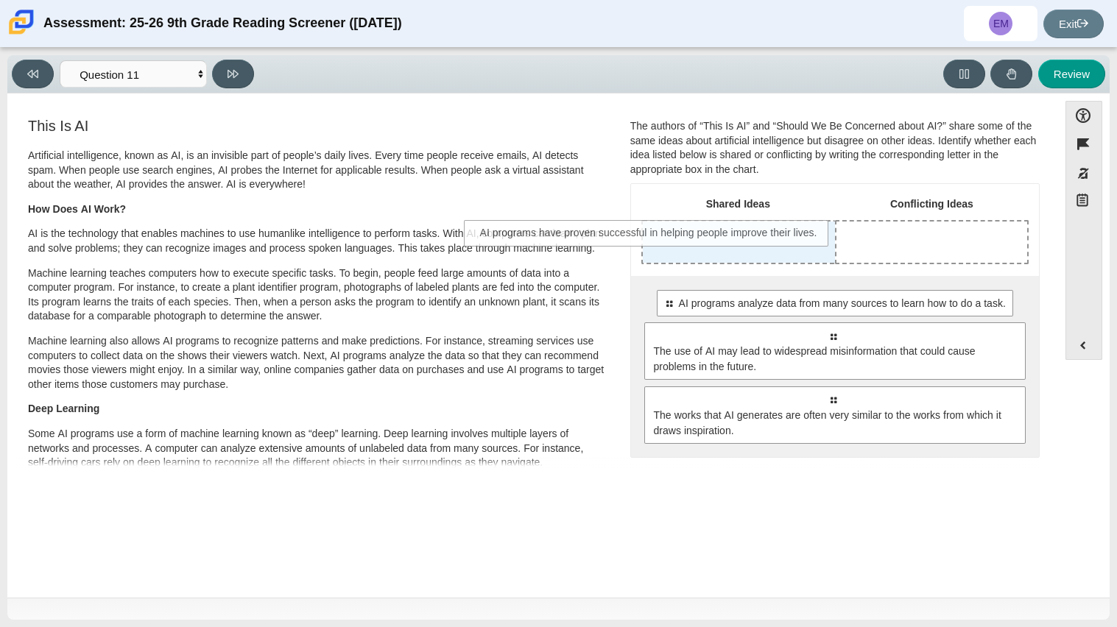
drag, startPoint x: 971, startPoint y: 312, endPoint x: 776, endPoint y: 239, distance: 208.6
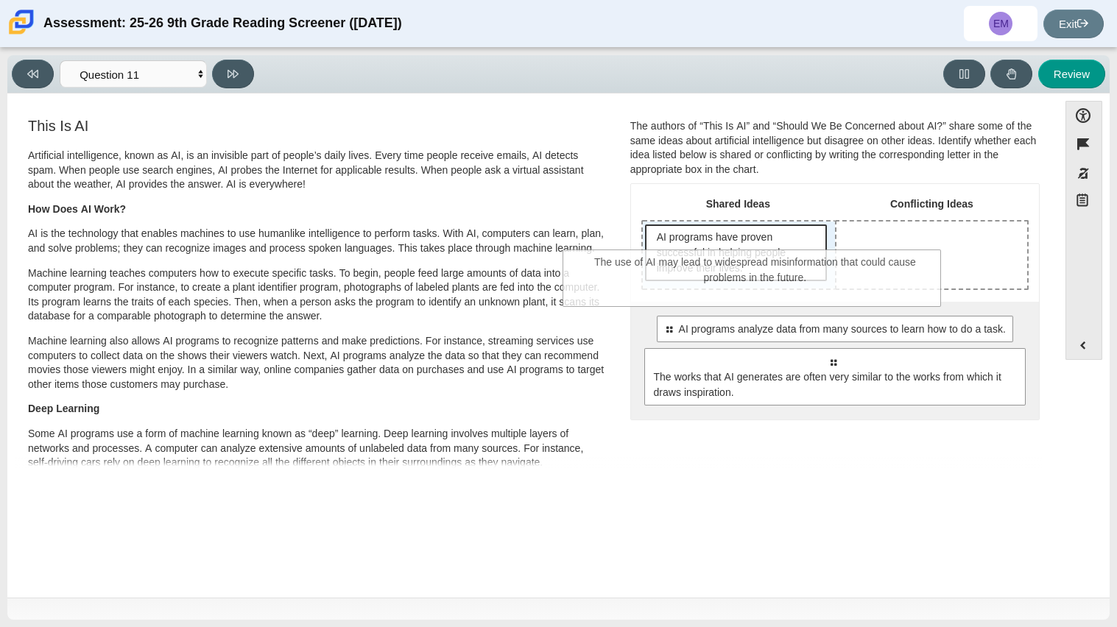
drag, startPoint x: 789, startPoint y: 369, endPoint x: 705, endPoint y: 261, distance: 136.0
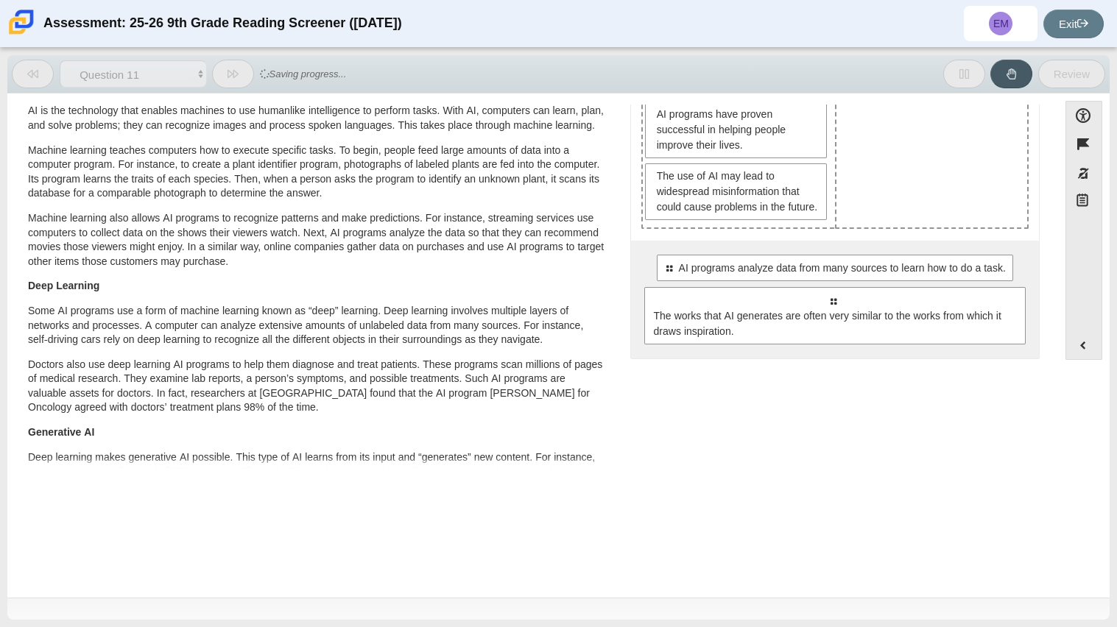
scroll to position [124, 0]
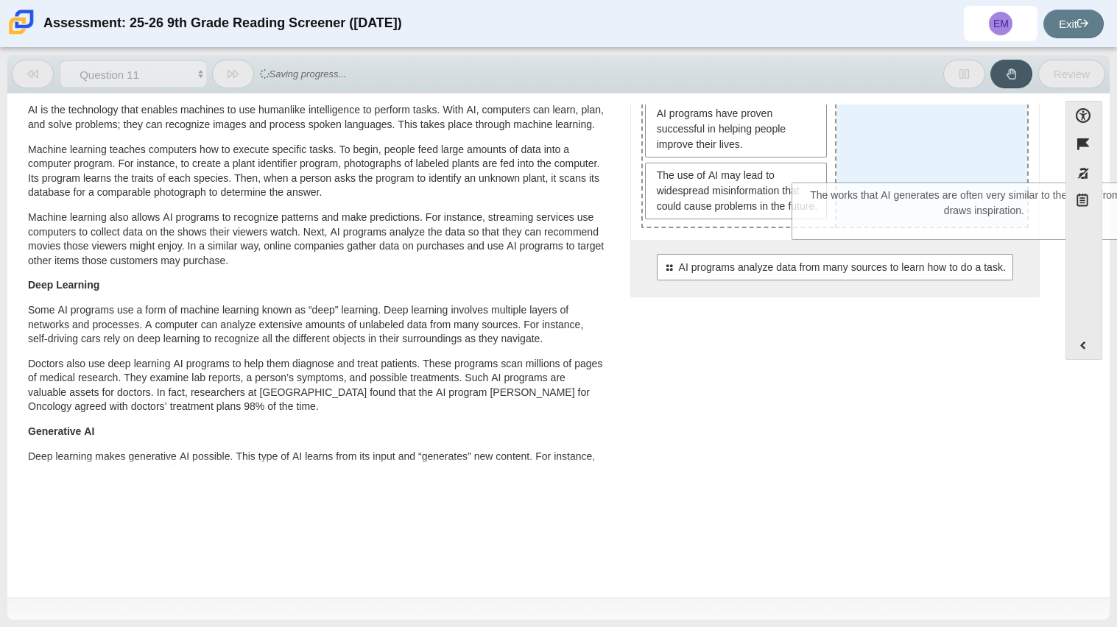
drag, startPoint x: 809, startPoint y: 320, endPoint x: 960, endPoint y: 202, distance: 192.1
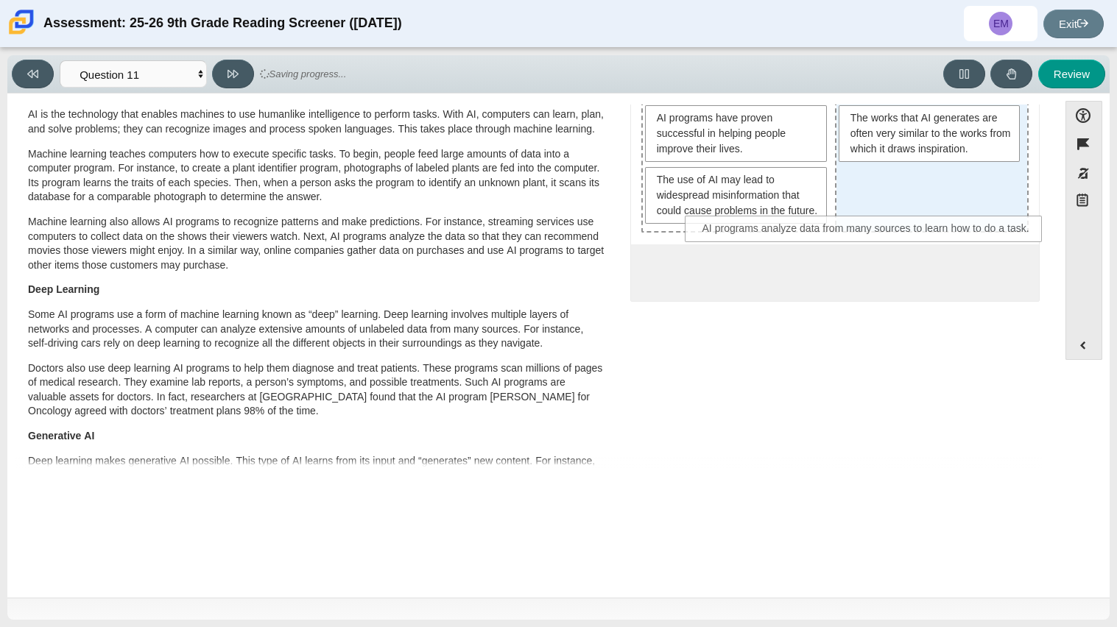
drag, startPoint x: 918, startPoint y: 287, endPoint x: 953, endPoint y: 230, distance: 67.1
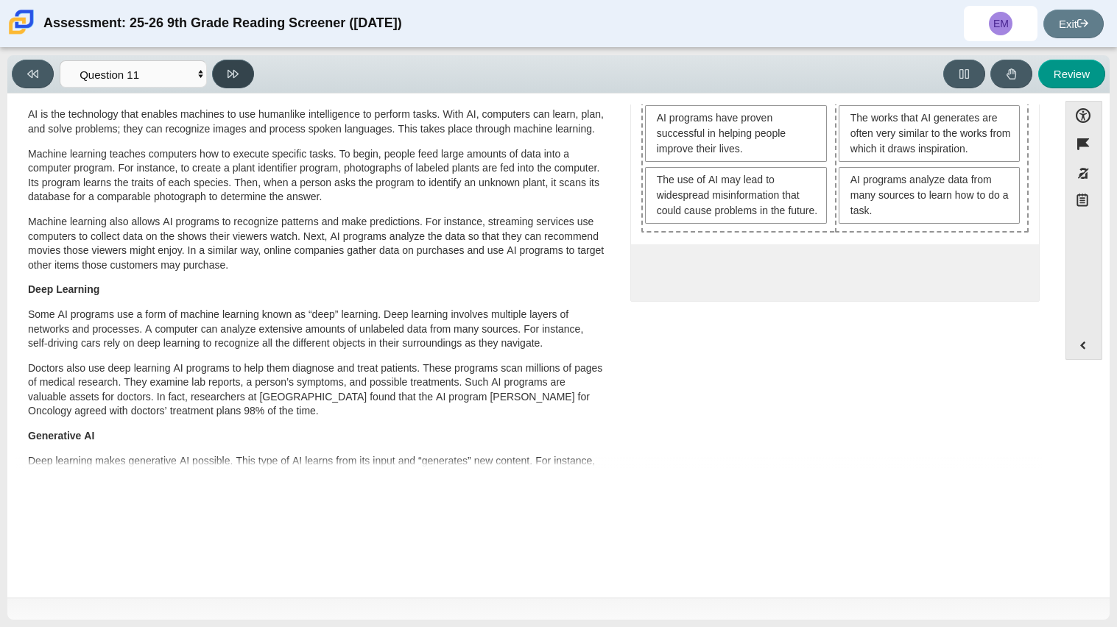
click at [239, 68] on button at bounding box center [233, 74] width 42 height 29
select select "c3effed4-44ce-4a19-bd96-1787f34e9b4c"
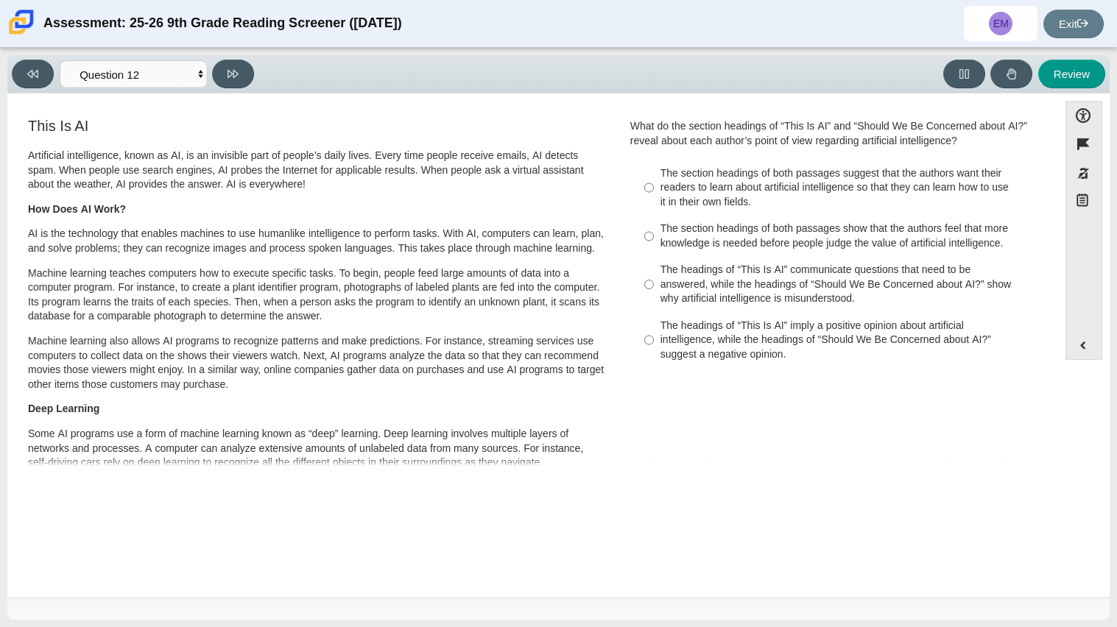
click at [798, 257] on label "The headings of “This Is AI” communicate questions that need to be answered, wh…" at bounding box center [836, 285] width 404 height 56
click at [654, 257] on input "The headings of “This Is AI” communicate questions that need to be answered, wh…" at bounding box center [649, 285] width 10 height 56
radio input "true"
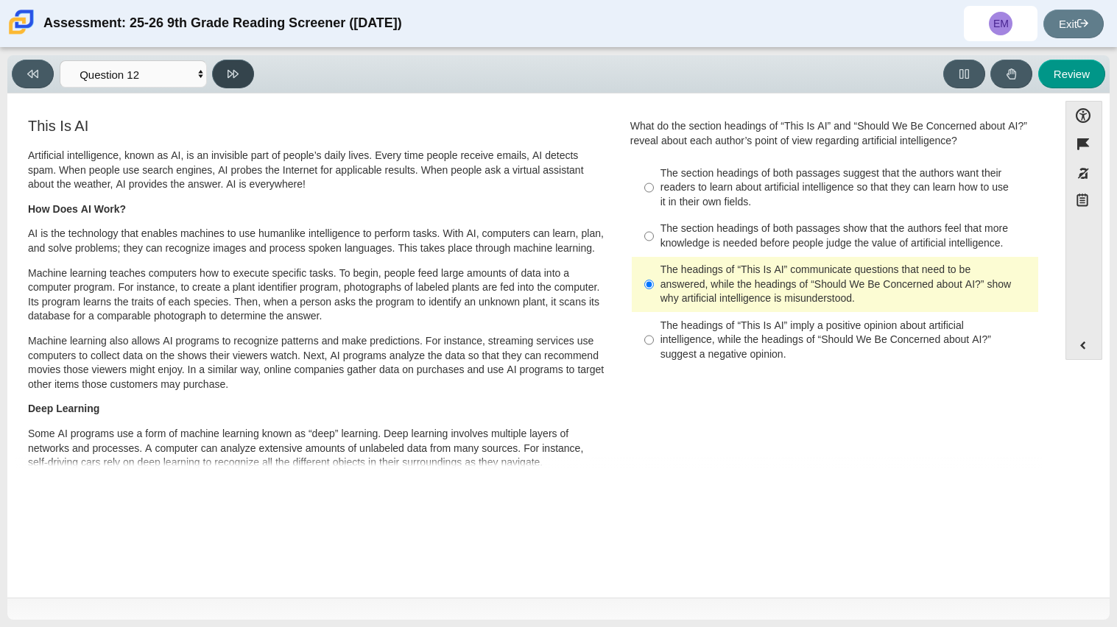
click at [247, 69] on button at bounding box center [233, 74] width 42 height 29
select select "review"
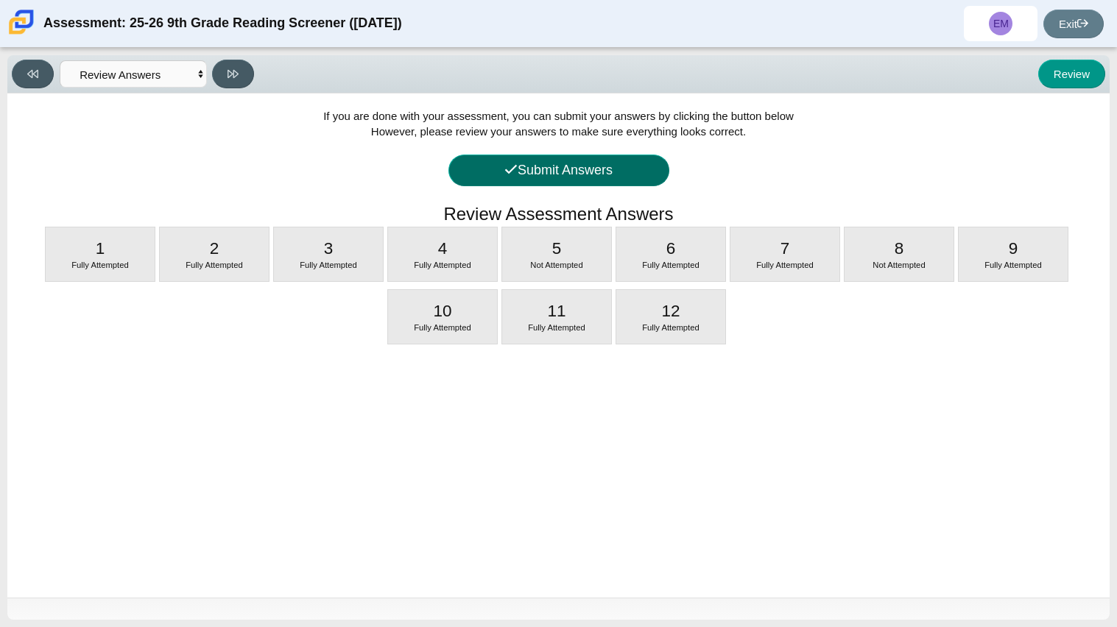
click at [510, 173] on icon at bounding box center [510, 169] width 13 height 13
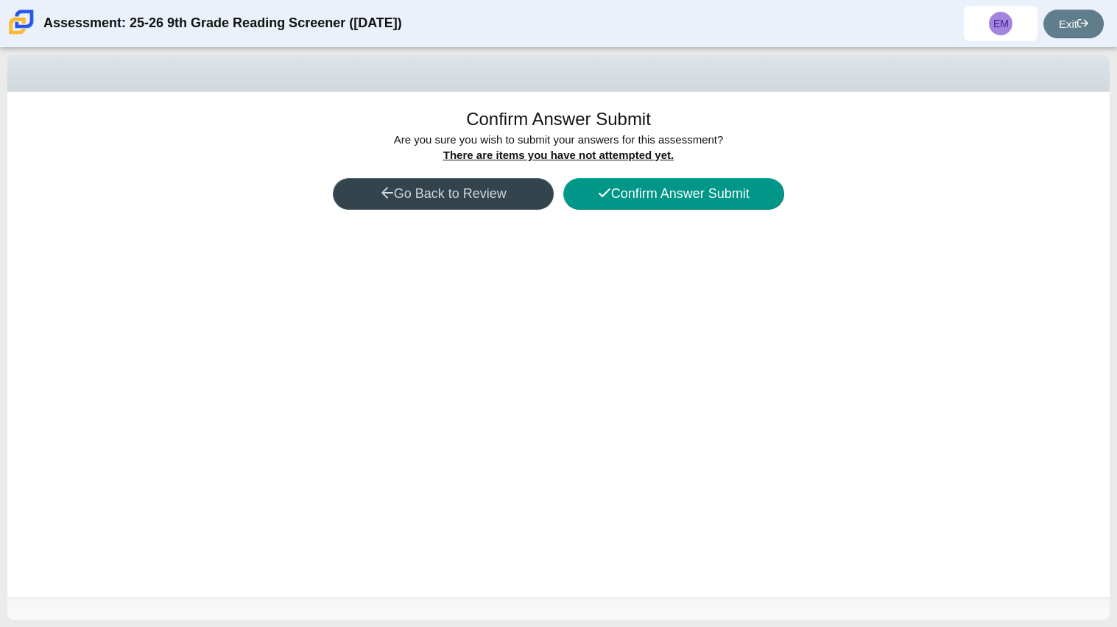
click at [437, 197] on button "Go Back to Review" at bounding box center [443, 194] width 221 height 32
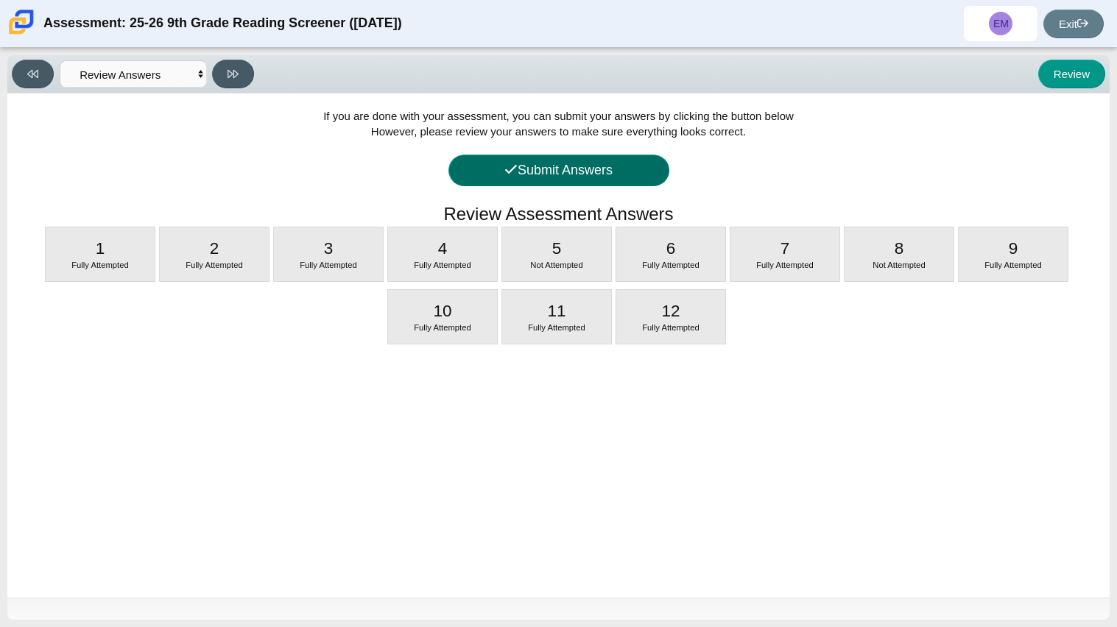
click at [546, 179] on button "Submit Answers" at bounding box center [558, 171] width 221 height 32
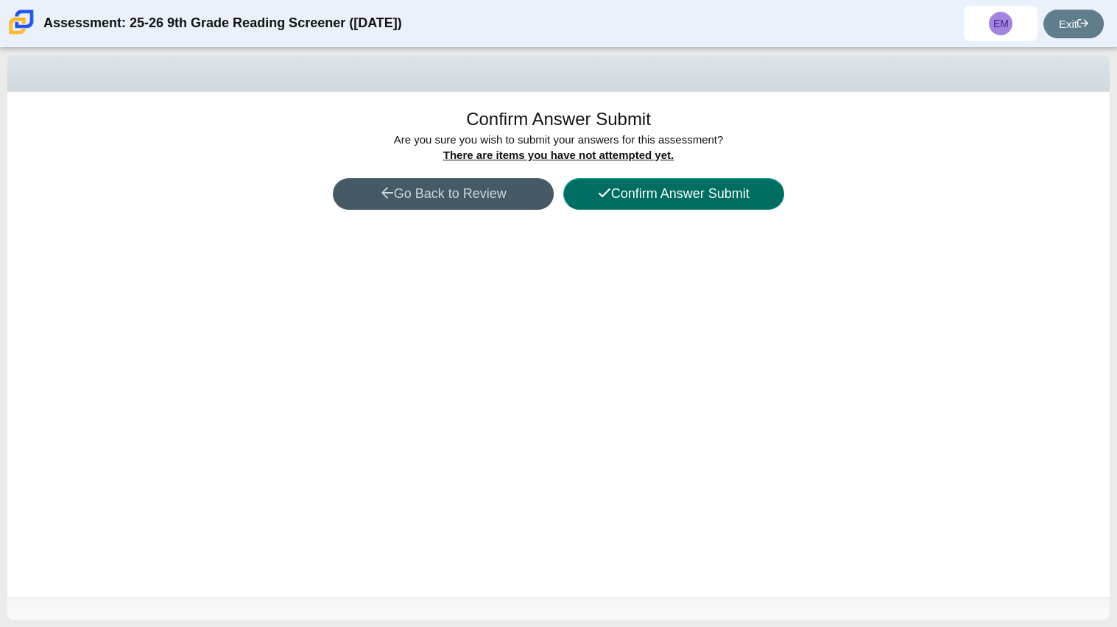
click at [622, 189] on button "Confirm Answer Submit" at bounding box center [673, 194] width 221 height 32
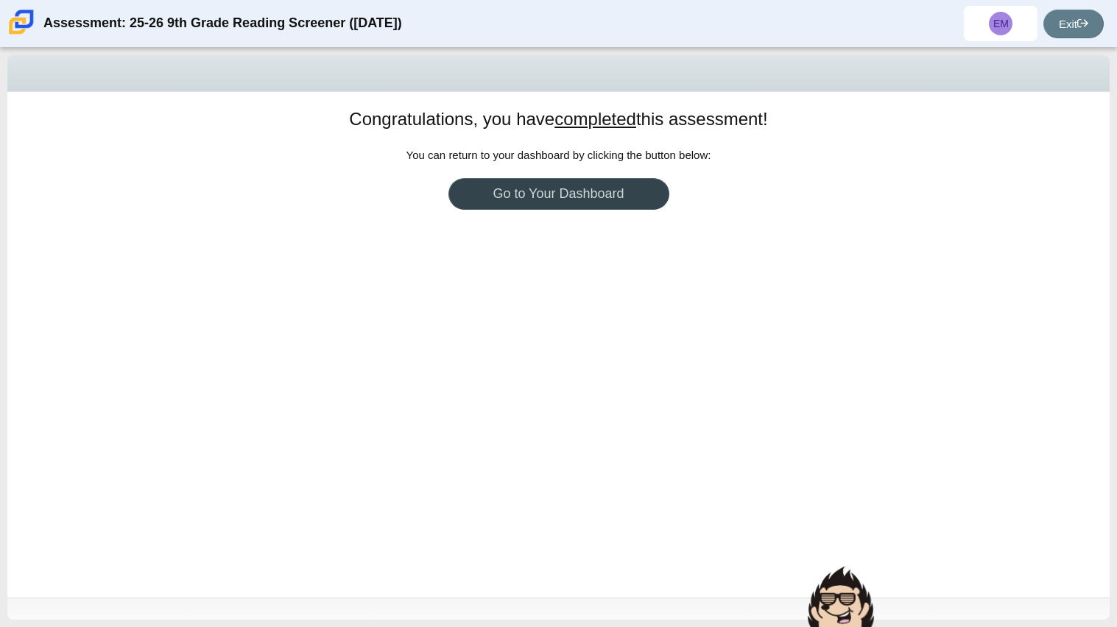
click at [622, 189] on link "Go to Your Dashboard" at bounding box center [558, 194] width 221 height 32
